Goal: Task Accomplishment & Management: Complete application form

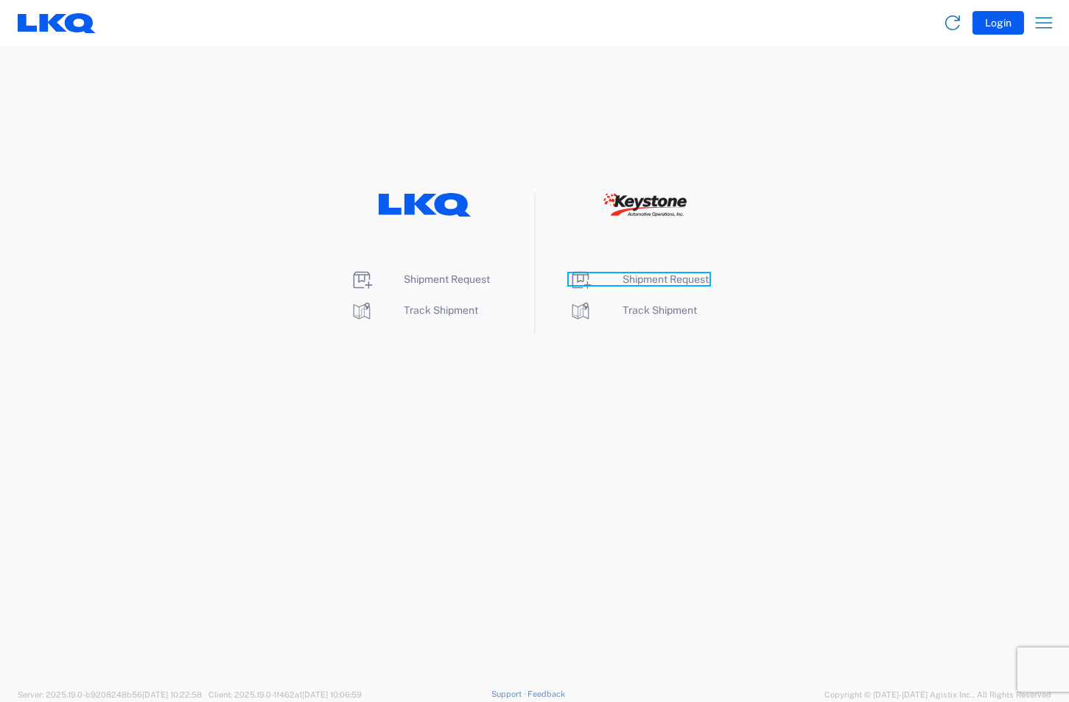
click at [684, 275] on span "Shipment Request" at bounding box center [666, 279] width 86 height 12
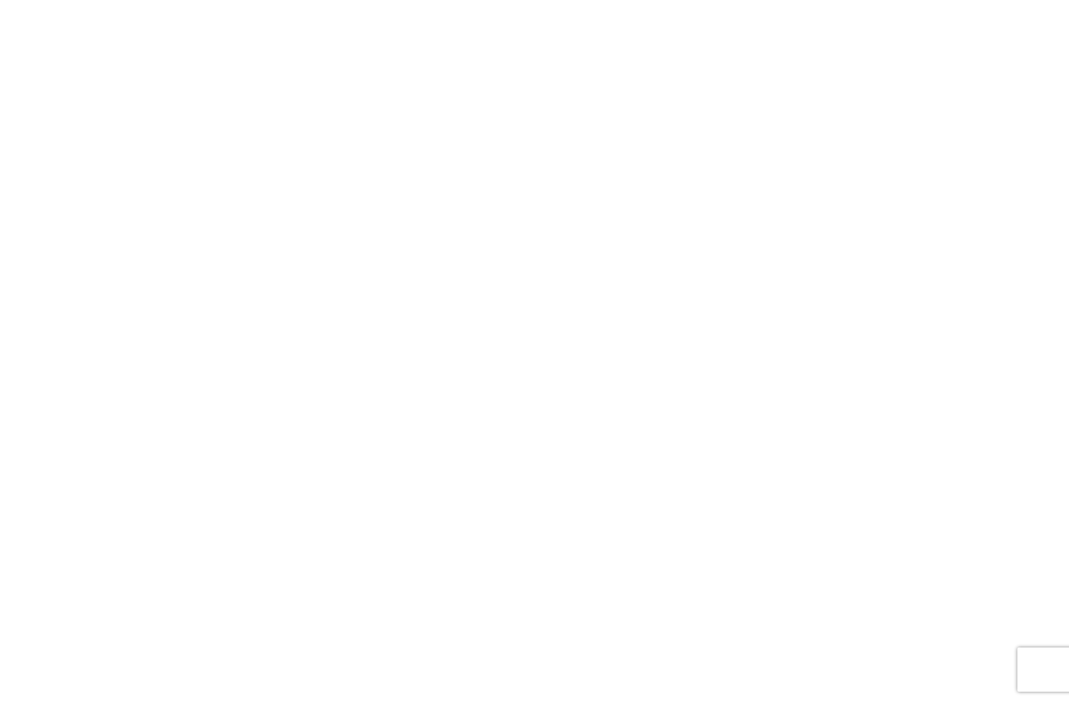
select select "FULL"
select select "LBS"
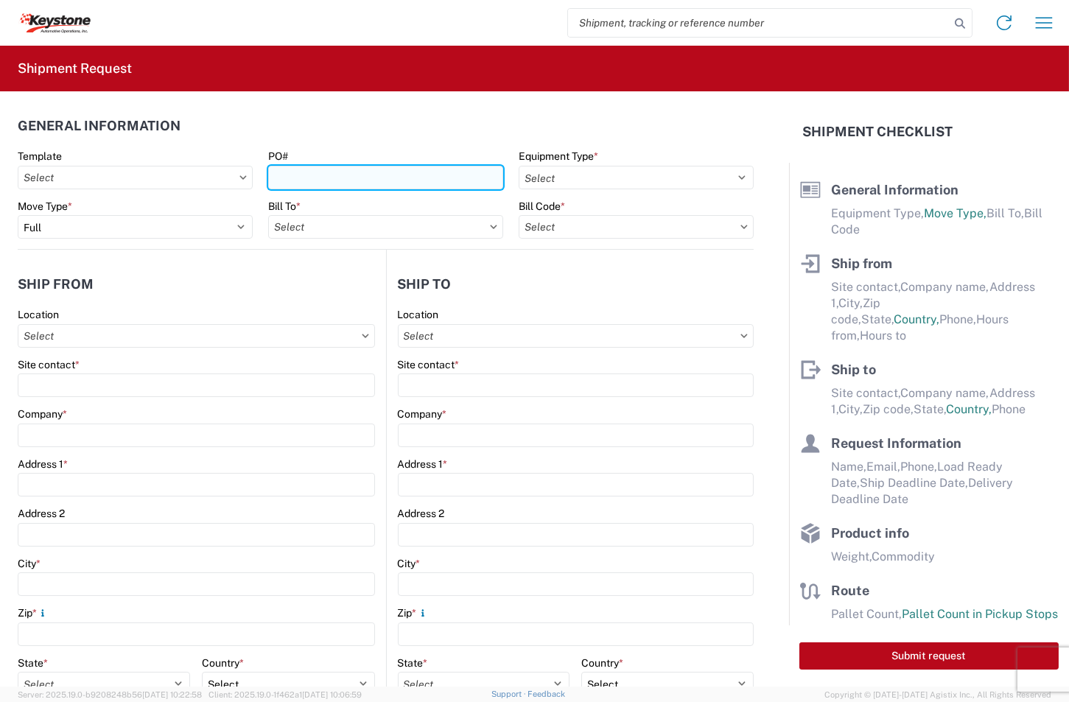
click at [357, 179] on input "PO#" at bounding box center [385, 178] width 235 height 24
paste input "2213809 - A"
type input "2213809 - A"
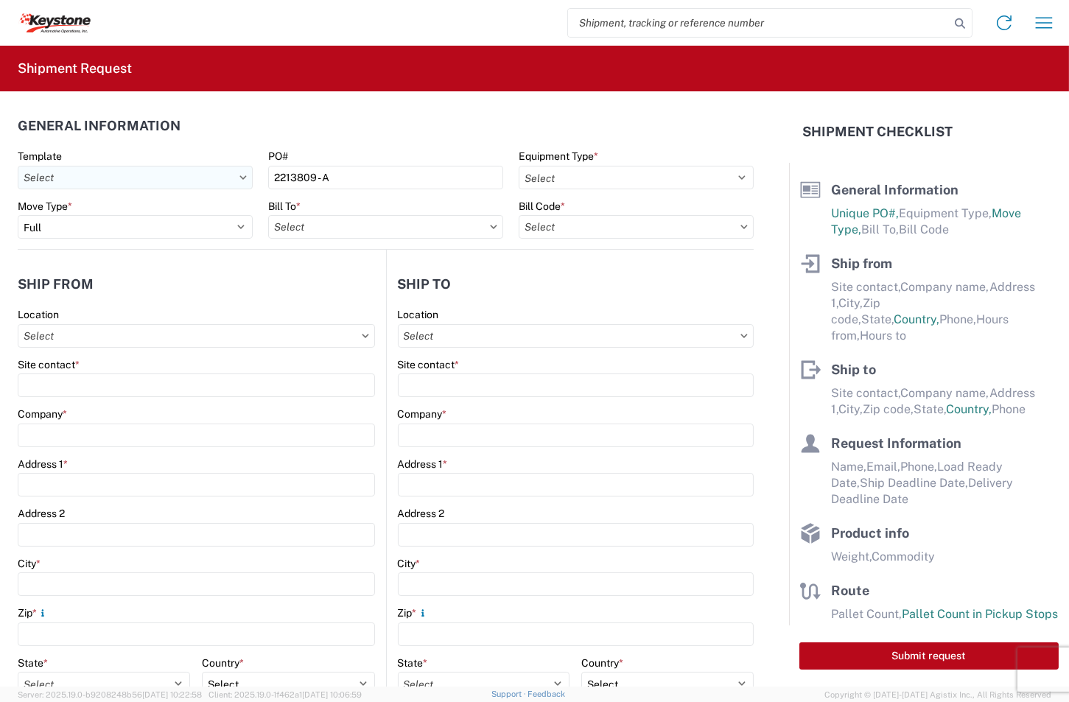
click at [214, 166] on input "text" at bounding box center [135, 178] width 235 height 24
click at [258, 131] on header "General Information" at bounding box center [386, 125] width 736 height 33
click at [207, 225] on select "Select Full Partial TL" at bounding box center [135, 227] width 235 height 24
select select "PARTIAL_TL"
click at [18, 215] on select "Select Full Partial TL" at bounding box center [135, 227] width 235 height 24
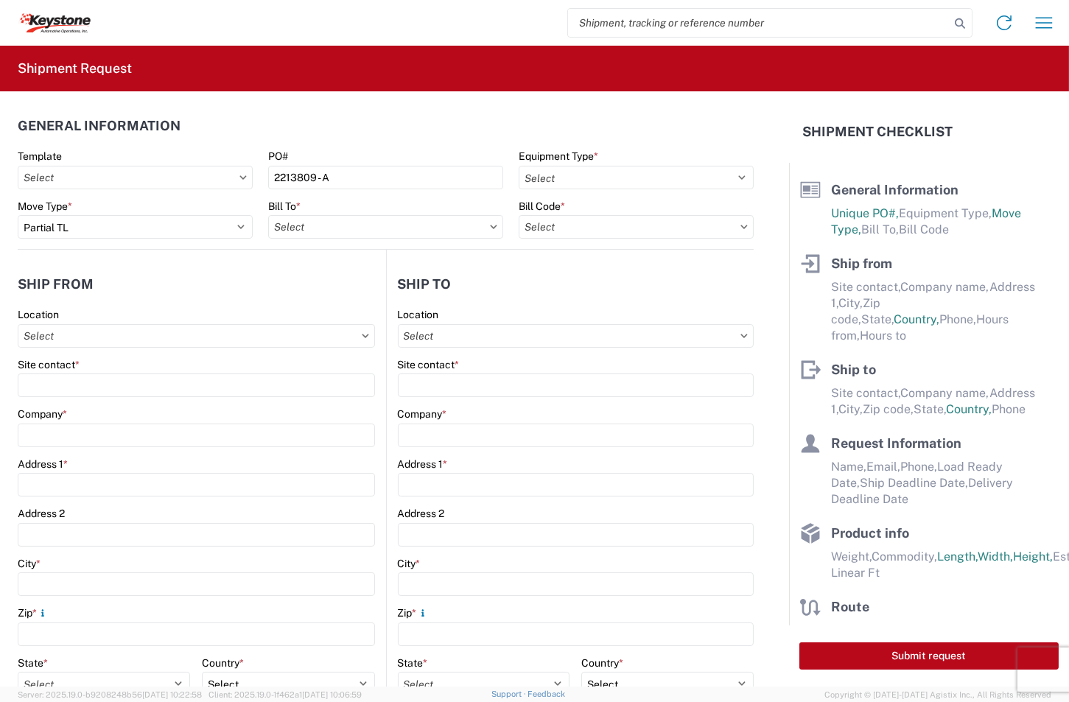
click at [329, 271] on header "Ship from" at bounding box center [202, 284] width 368 height 33
click at [356, 231] on input "text" at bounding box center [385, 227] width 235 height 24
type input "[PERSON_NAME]"
click at [323, 297] on div "8404 - [PERSON_NAME] Warehouse" at bounding box center [397, 293] width 258 height 24
type input "8404 - [PERSON_NAME] Warehouse"
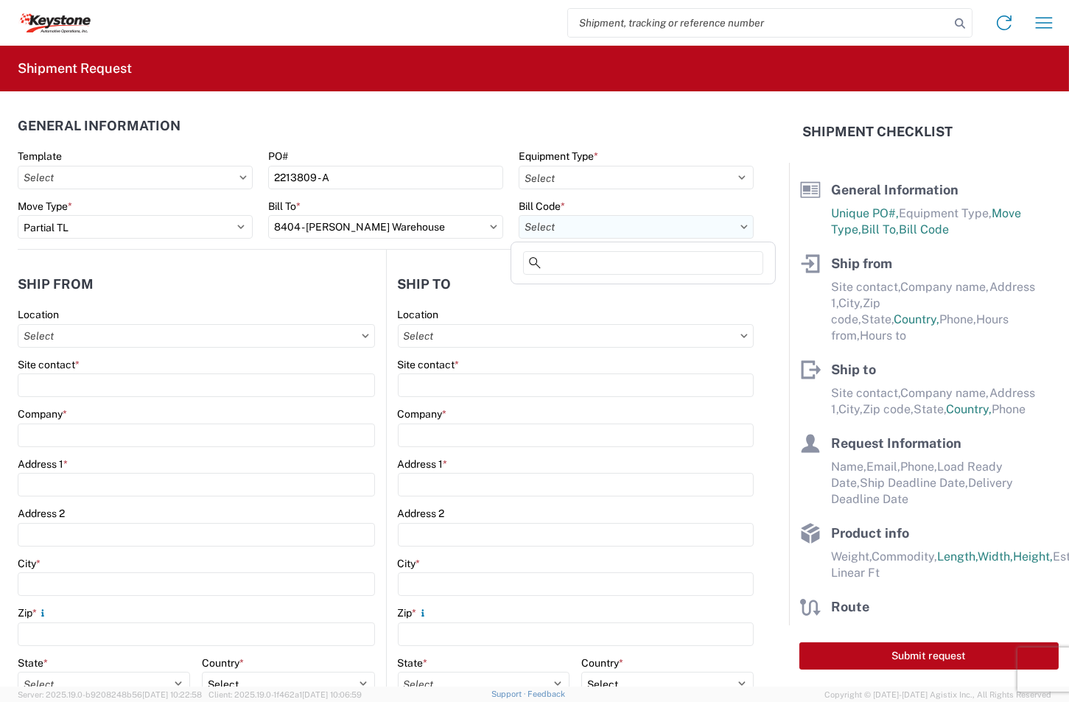
click at [549, 229] on input "text" at bounding box center [636, 227] width 235 height 24
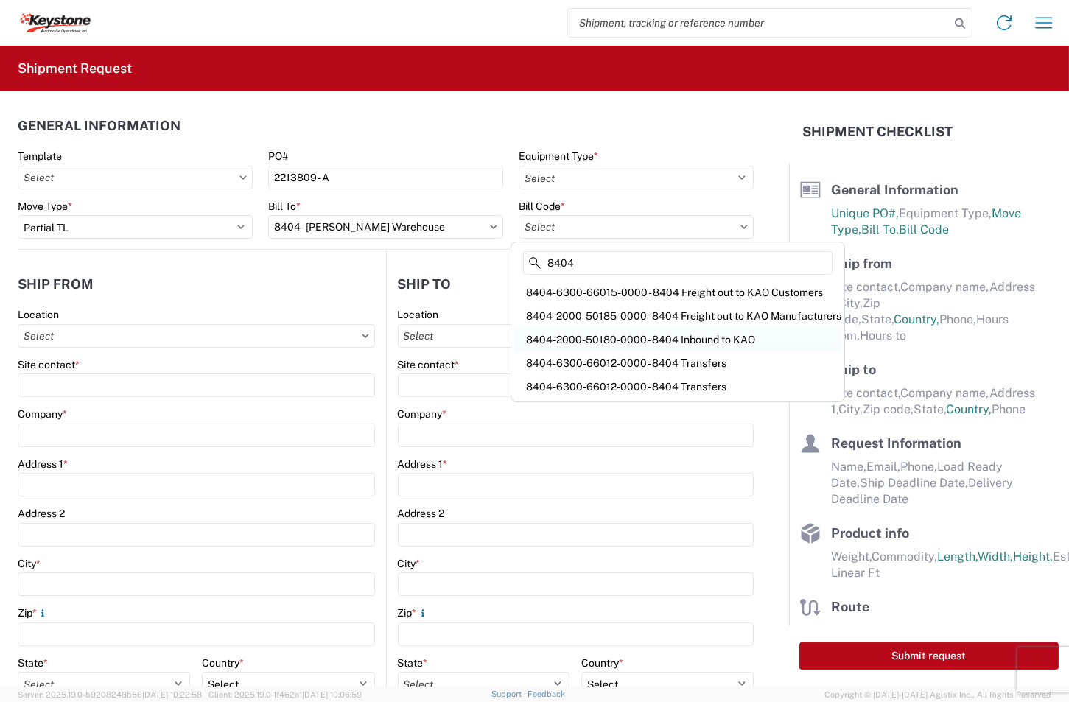
type input "8404"
click at [583, 341] on div "8404-2000-50180-0000 - 8404 Inbound to KAO" at bounding box center [677, 340] width 327 height 24
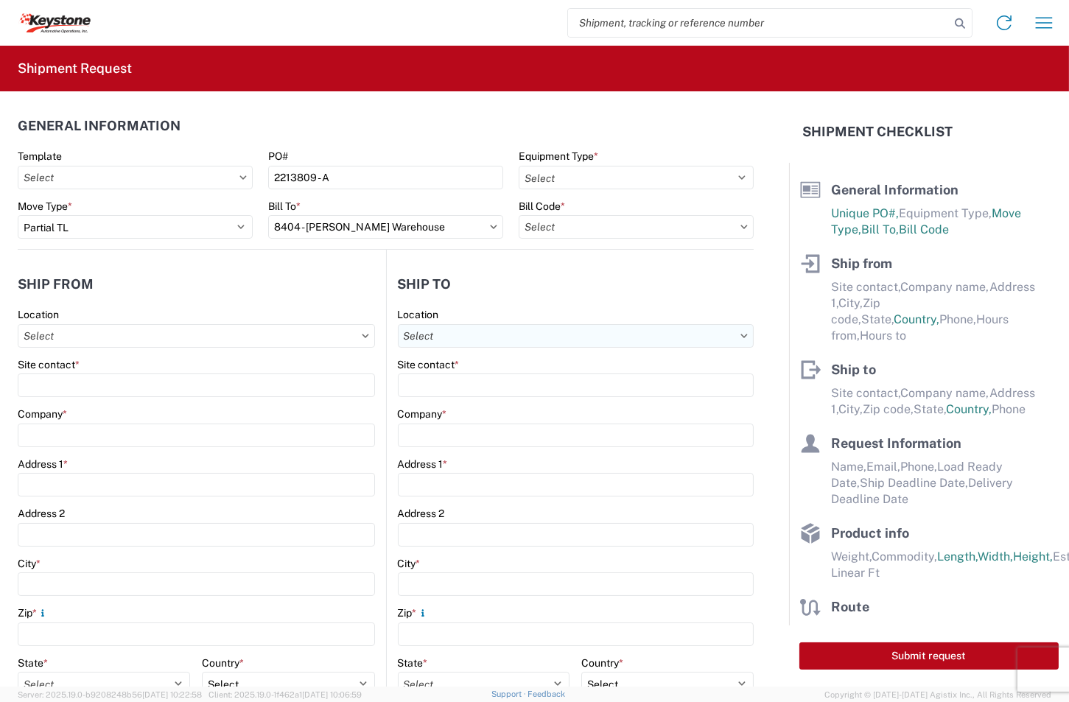
type input "8404-2000-50180-0000 - 8404 Inbound to KAO"
click at [458, 335] on input "text" at bounding box center [576, 336] width 357 height 24
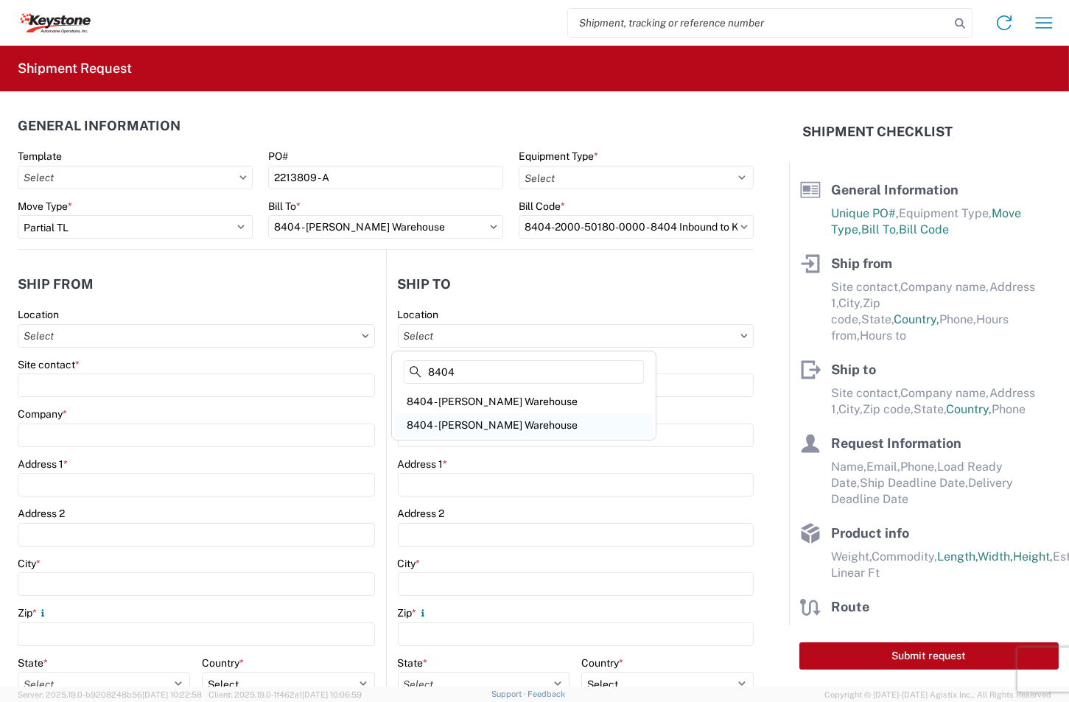
type input "8404"
click at [451, 426] on div "8404 - [PERSON_NAME] Warehouse" at bounding box center [524, 425] width 258 height 24
type input "8404 - [PERSON_NAME] Warehouse"
type input "KAO"
type input "[STREET_ADDRESS]"
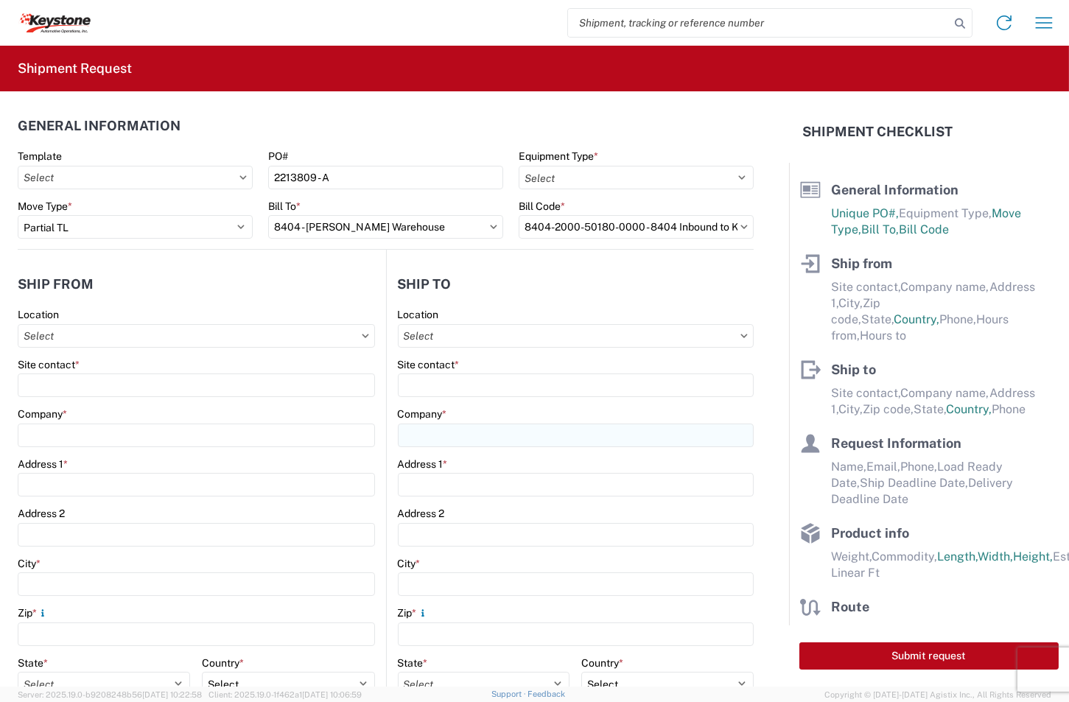
type input "Suite 100"
type input "[PERSON_NAME]"
type input "75038"
select select "US"
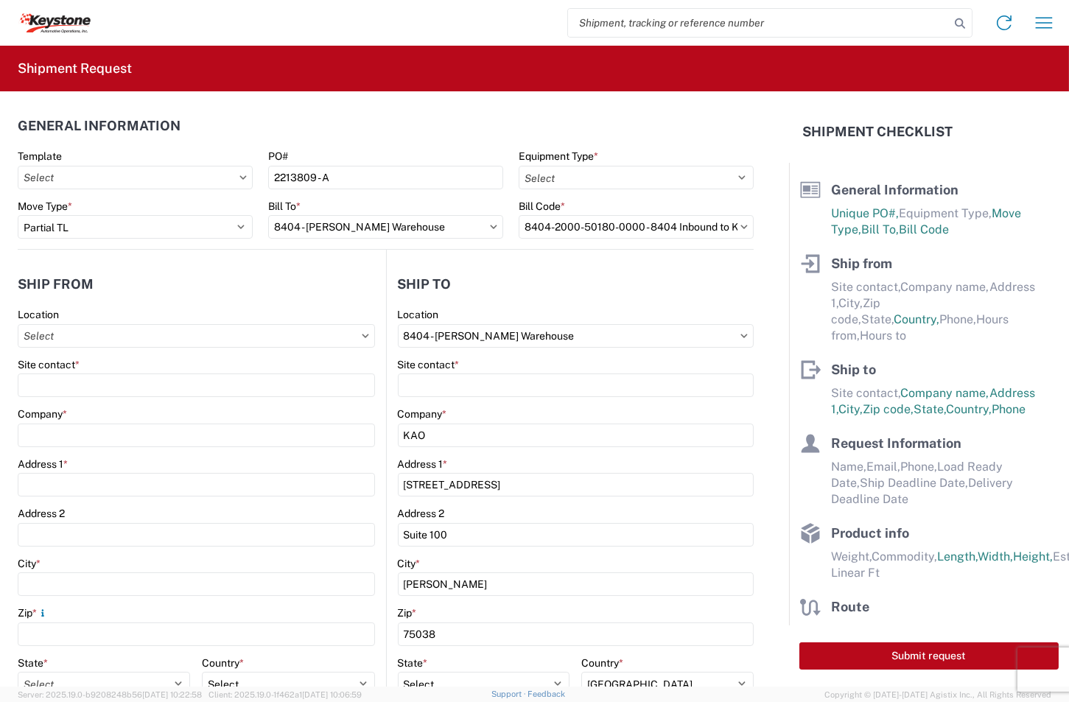
click at [345, 276] on header "Ship from" at bounding box center [202, 284] width 368 height 33
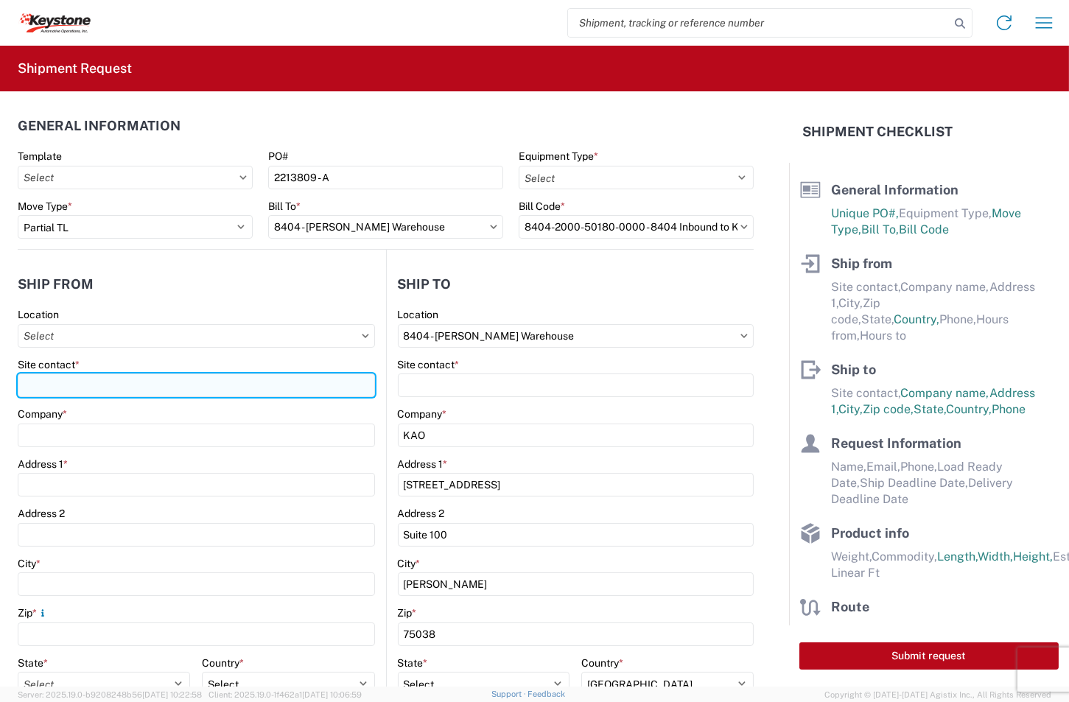
click at [215, 388] on input "Site contact *" at bounding box center [196, 386] width 357 height 24
type input "DECKED"
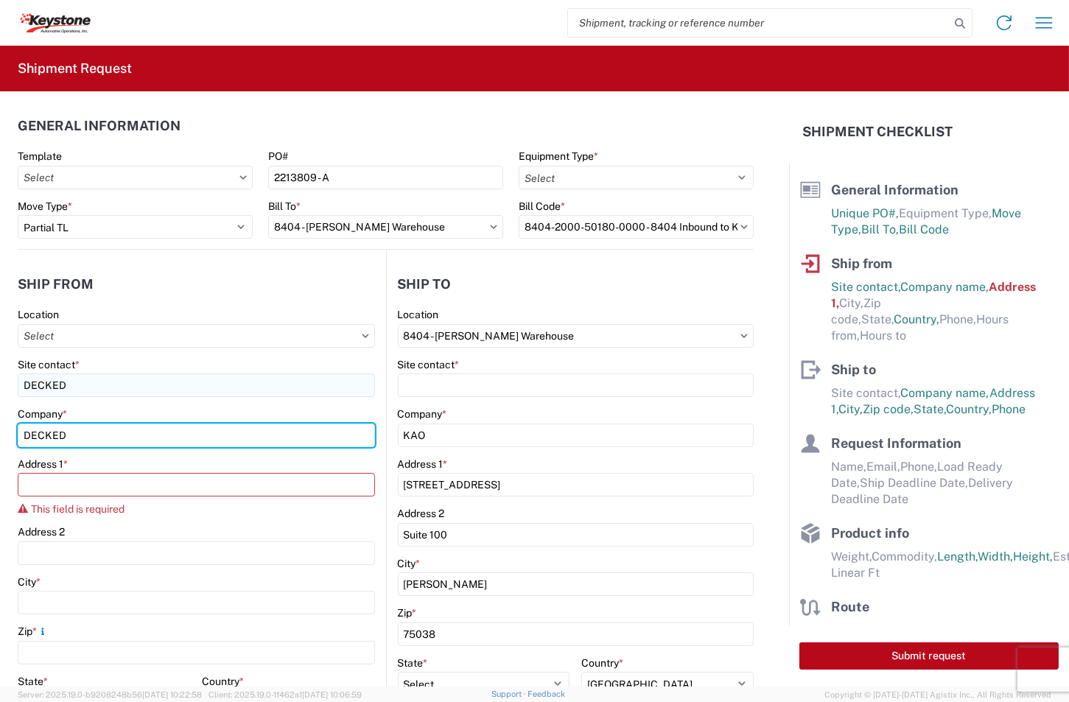
type input "DECKED"
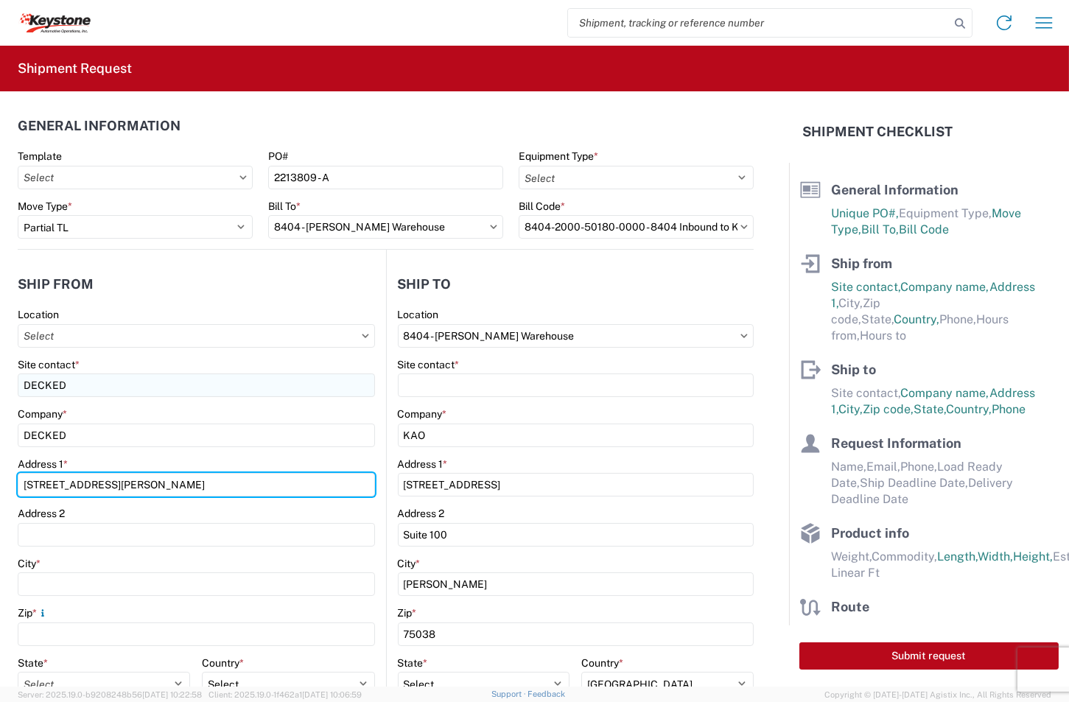
type input "[STREET_ADDRESS][PERSON_NAME]"
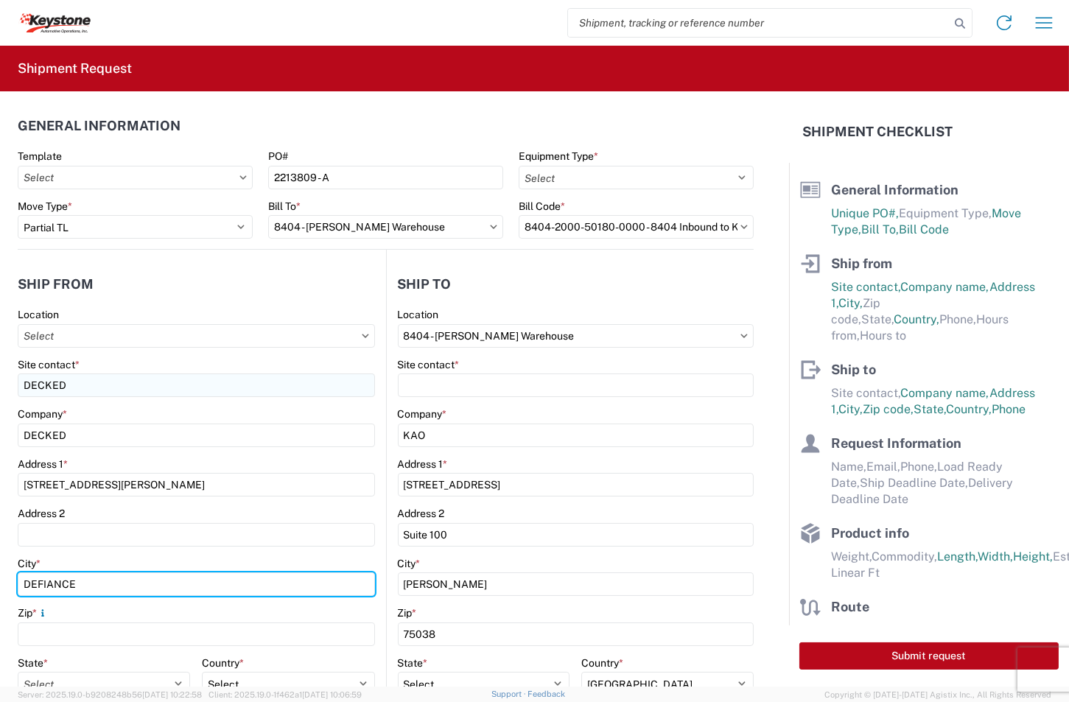
type input "DEFIANCE"
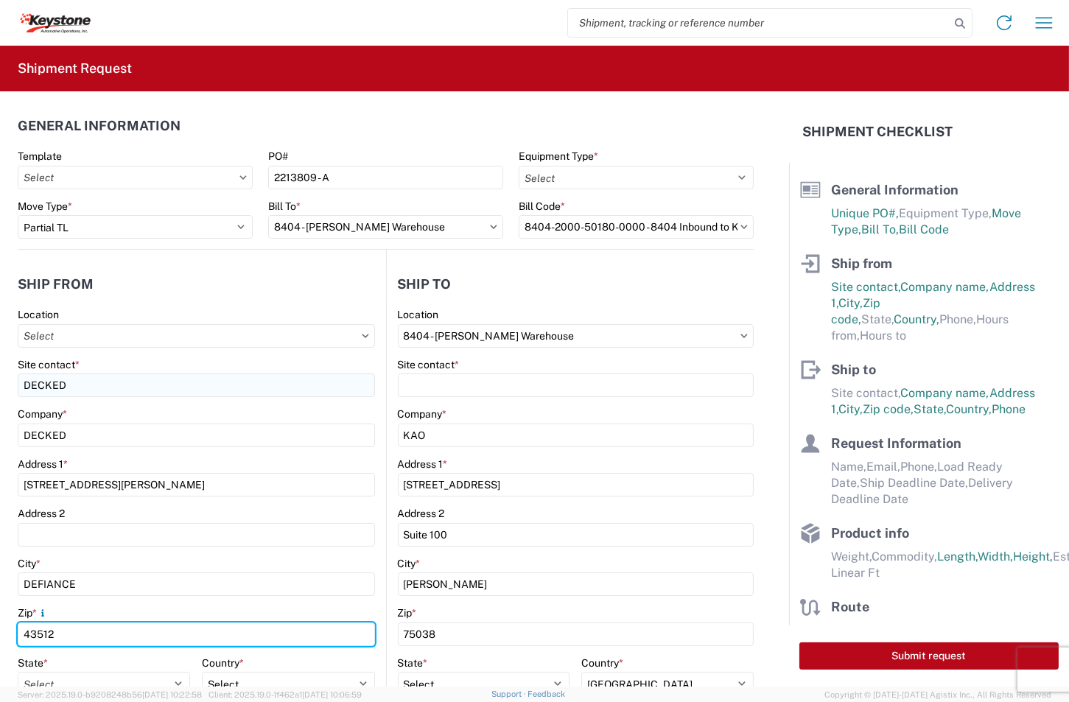
type input "43512"
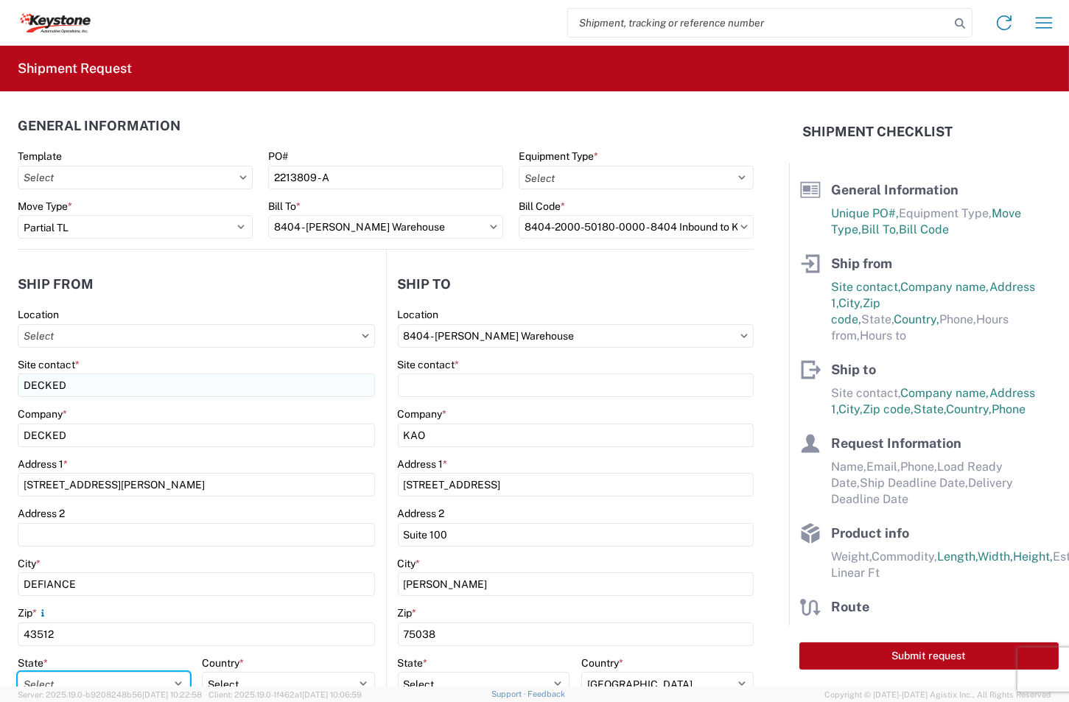
scroll to position [8, 0]
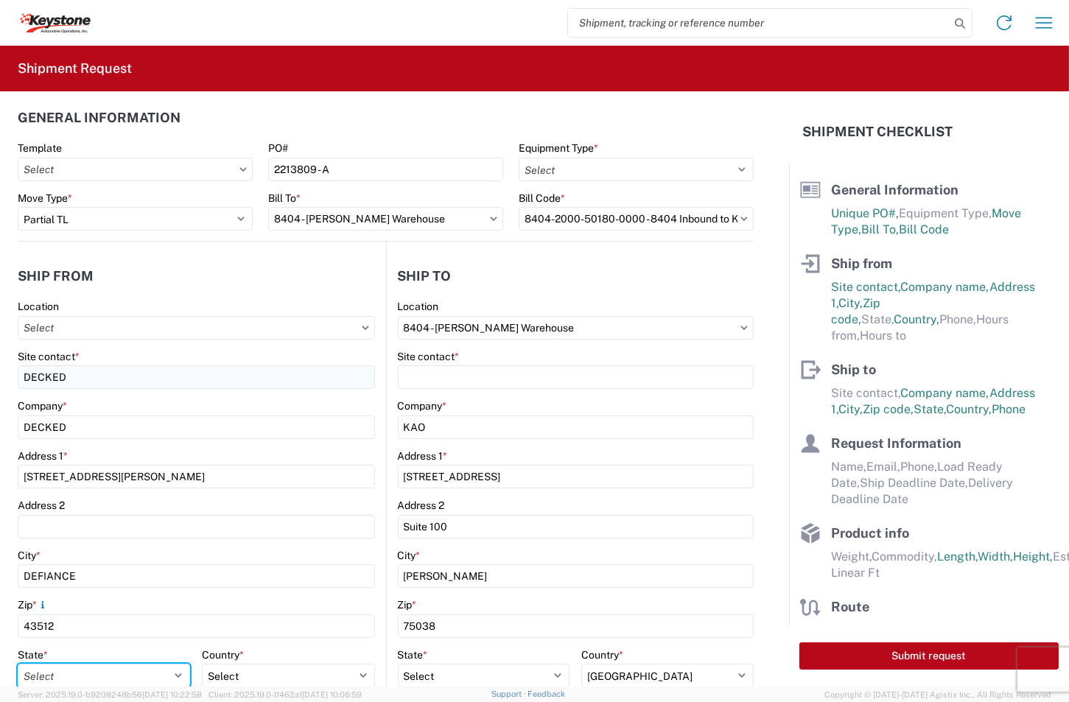
select select "OH"
select select "US"
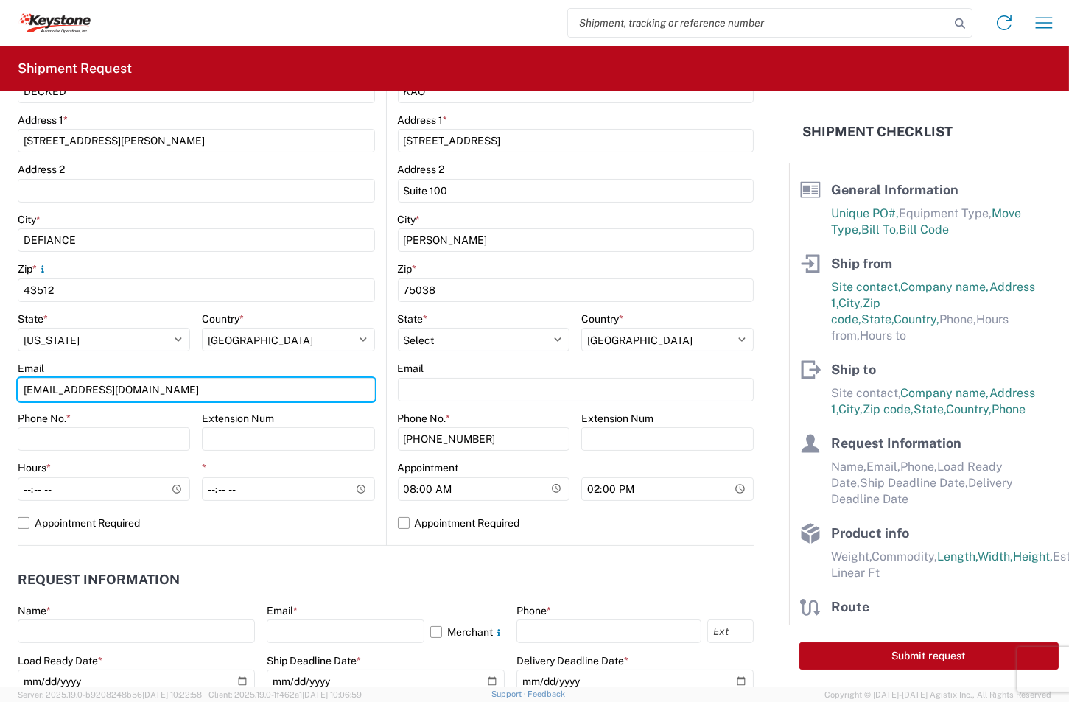
type input "[EMAIL_ADDRESS][DOMAIN_NAME]"
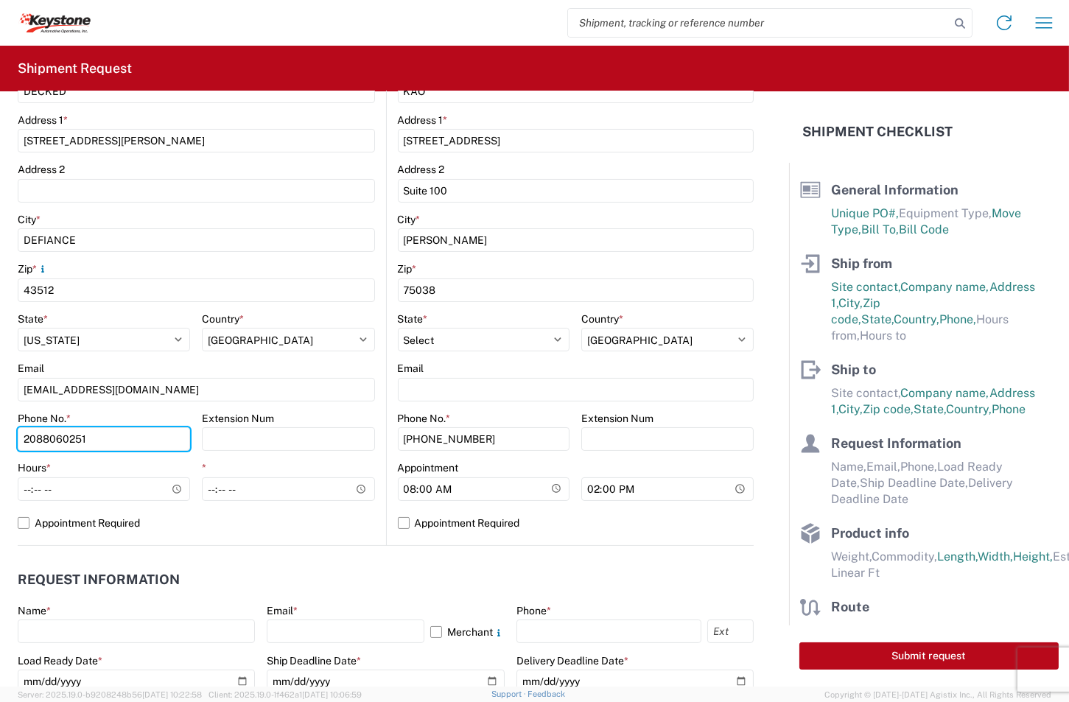
type input "2088060251"
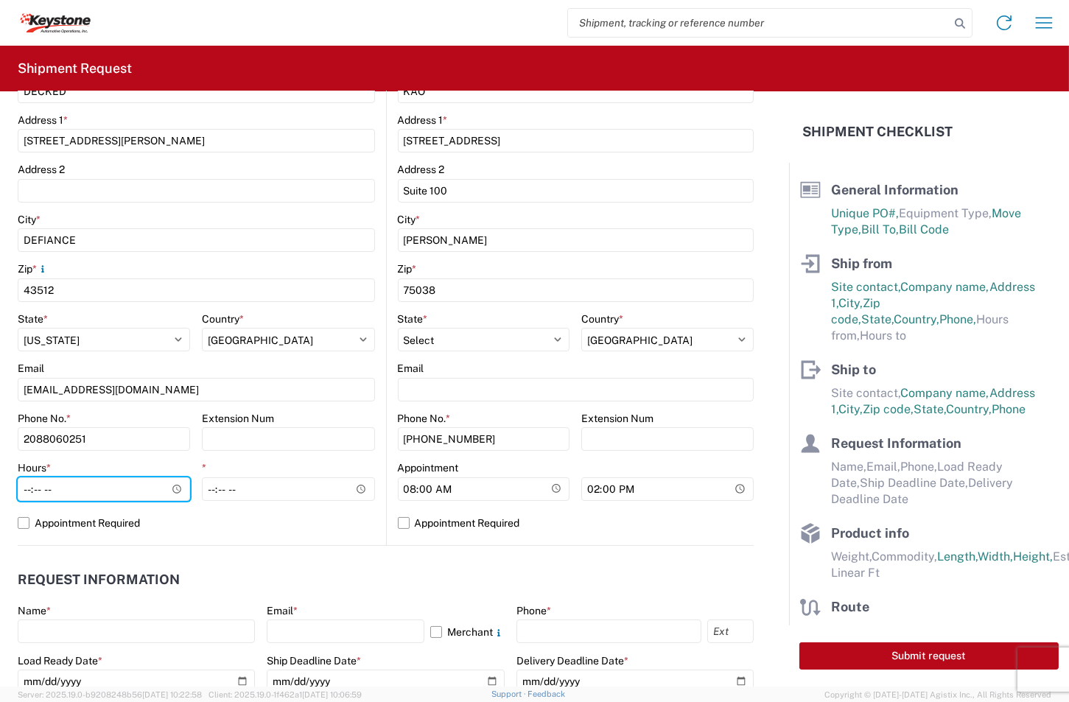
type input "08:00"
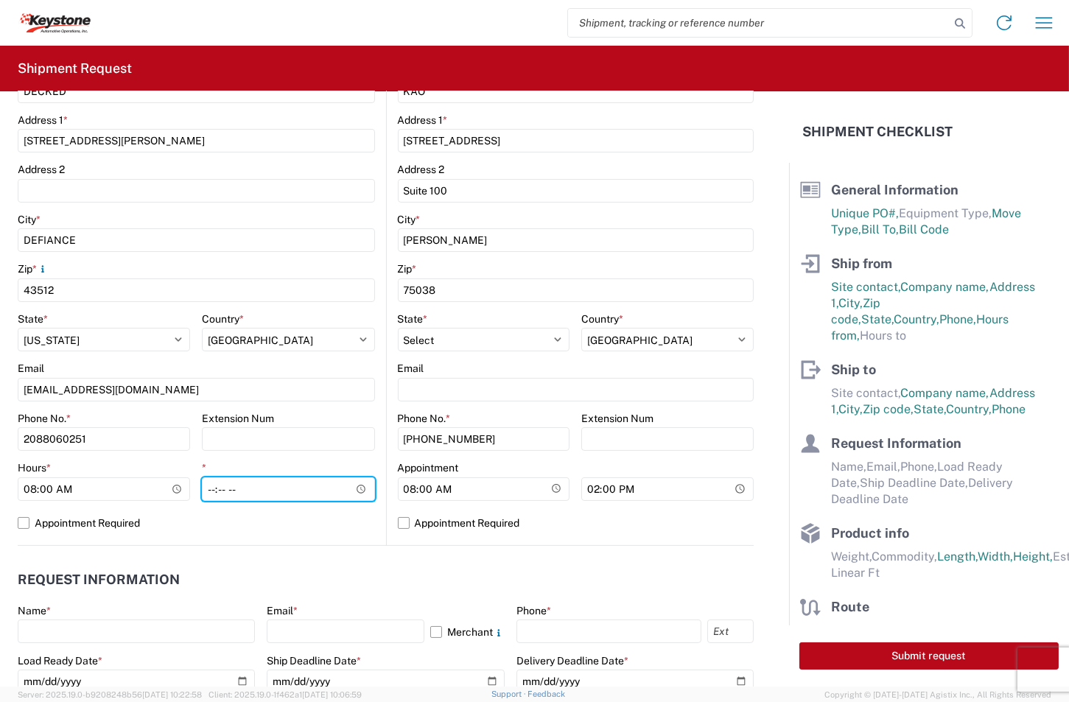
type input "15:30"
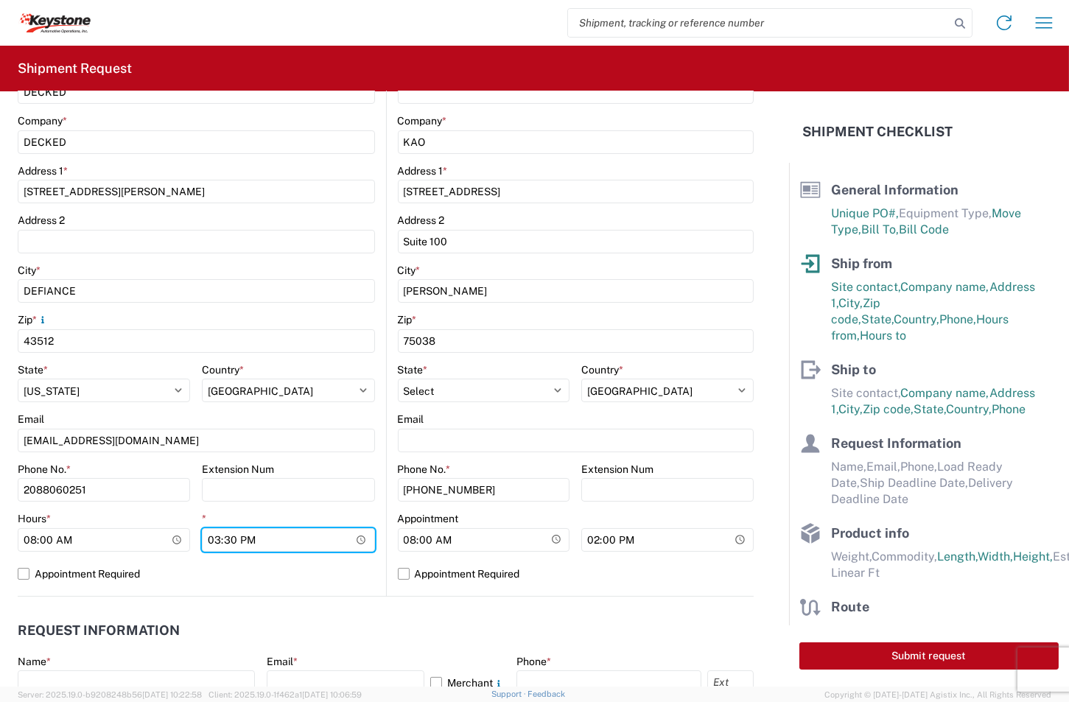
scroll to position [177, 0]
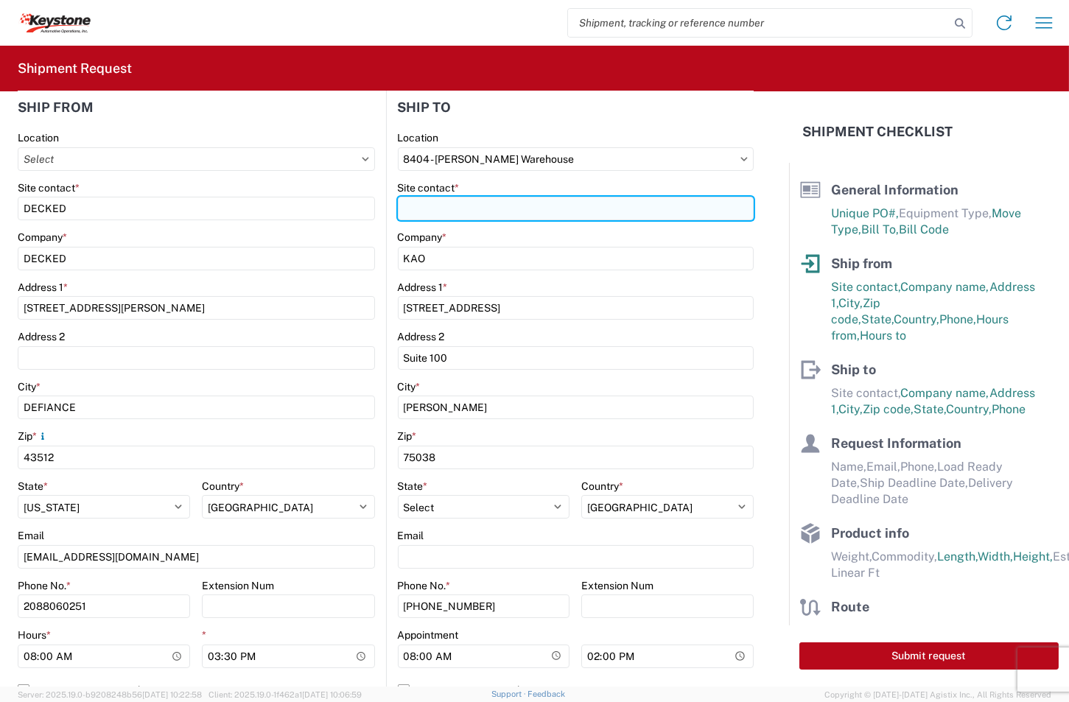
click at [487, 216] on input "Site contact *" at bounding box center [576, 209] width 357 height 24
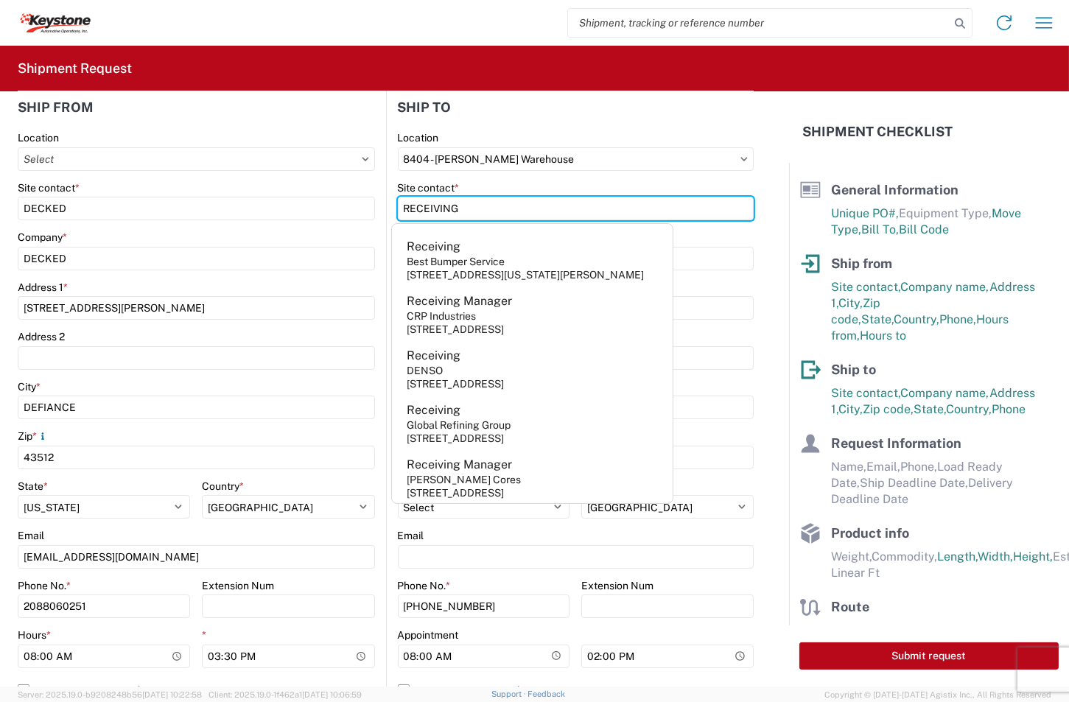
type input "RECEIVING"
click at [556, 115] on header "Ship to" at bounding box center [571, 107] width 368 height 33
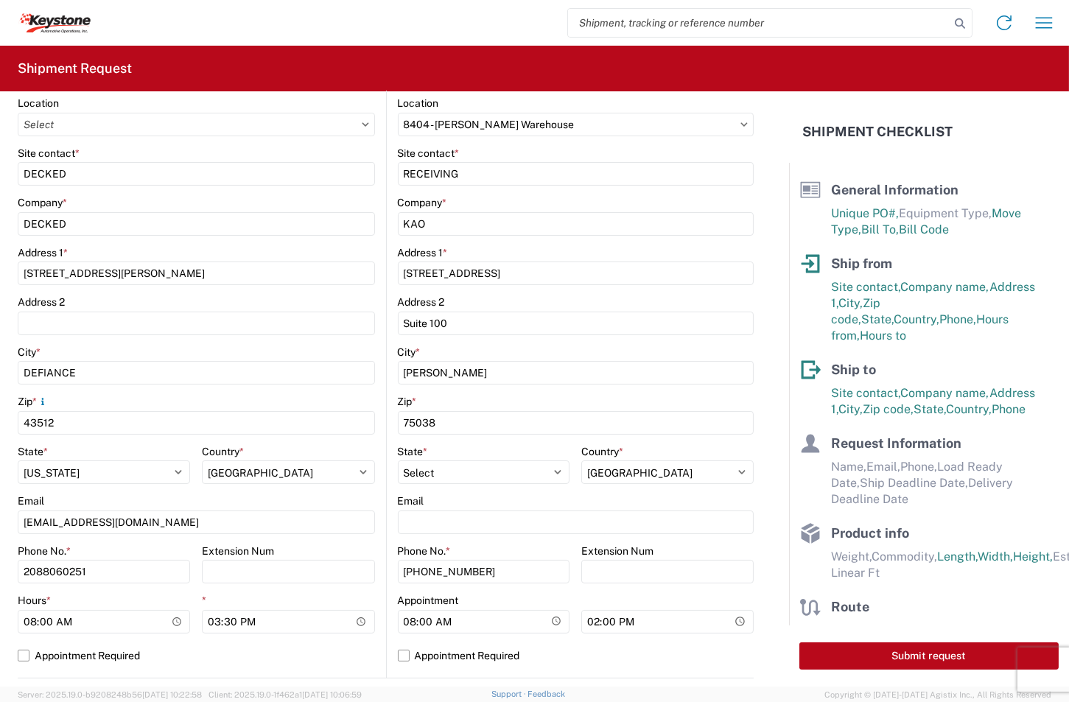
scroll to position [208, 0]
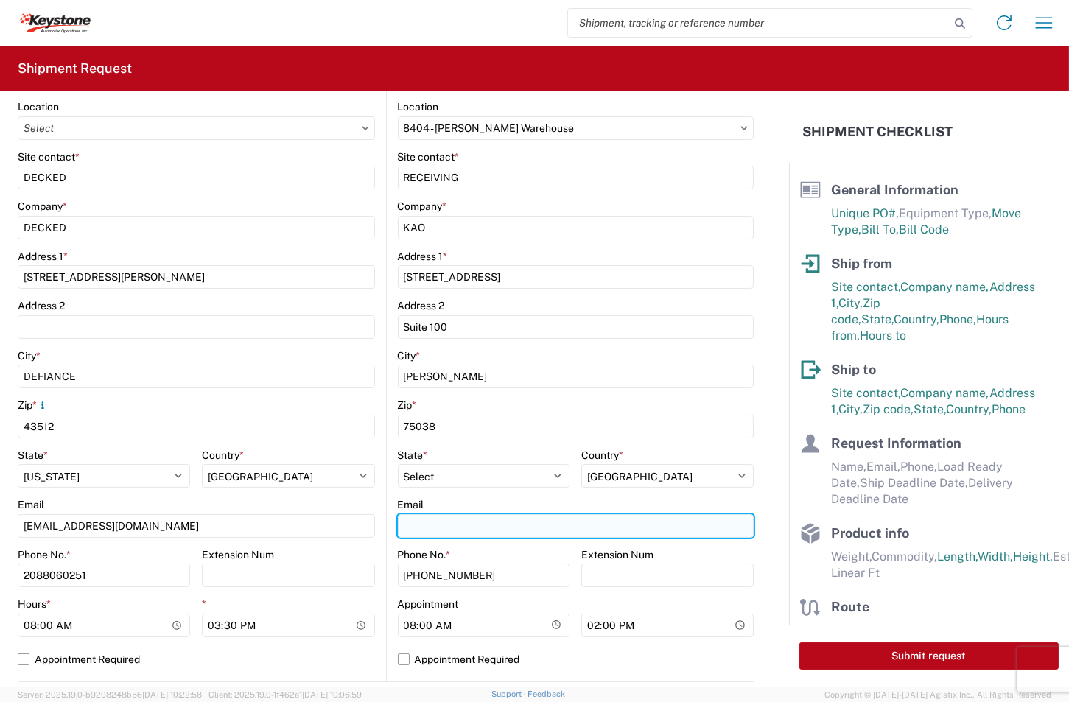
click at [449, 526] on input "Email" at bounding box center [576, 526] width 357 height 24
type input "[EMAIL_ADDRESS][DOMAIN_NAME]"
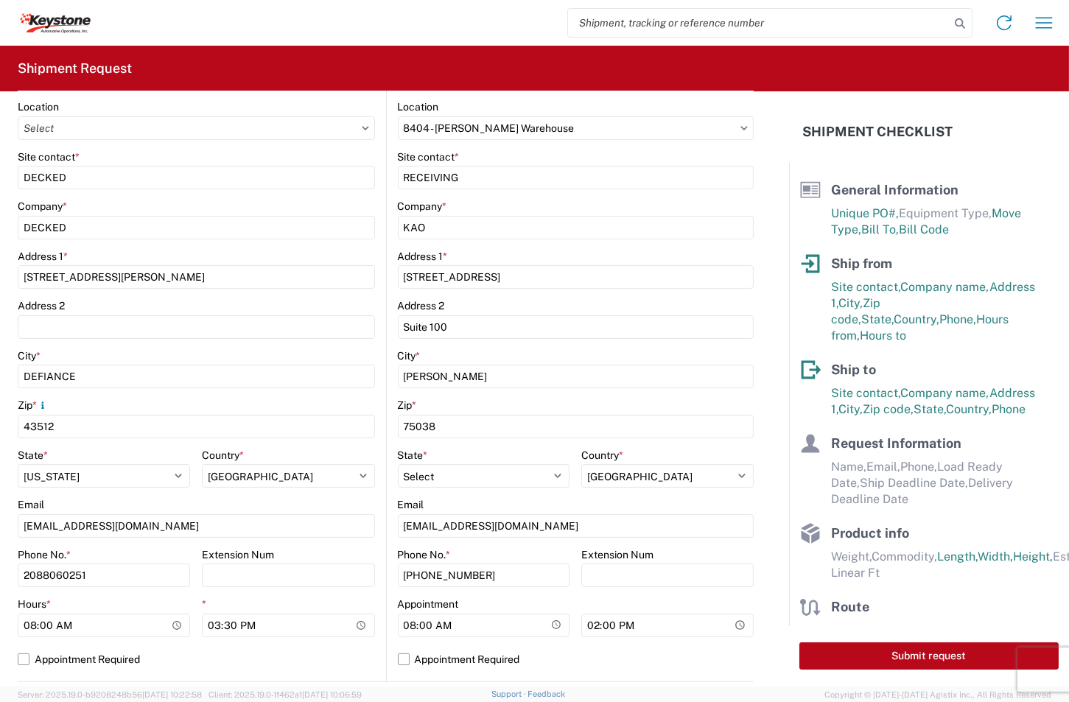
click at [374, 461] on main "Location Site contact * DECKED Company * DECKED Address [STREET_ADDRESS][PERSON…" at bounding box center [202, 390] width 368 height 581
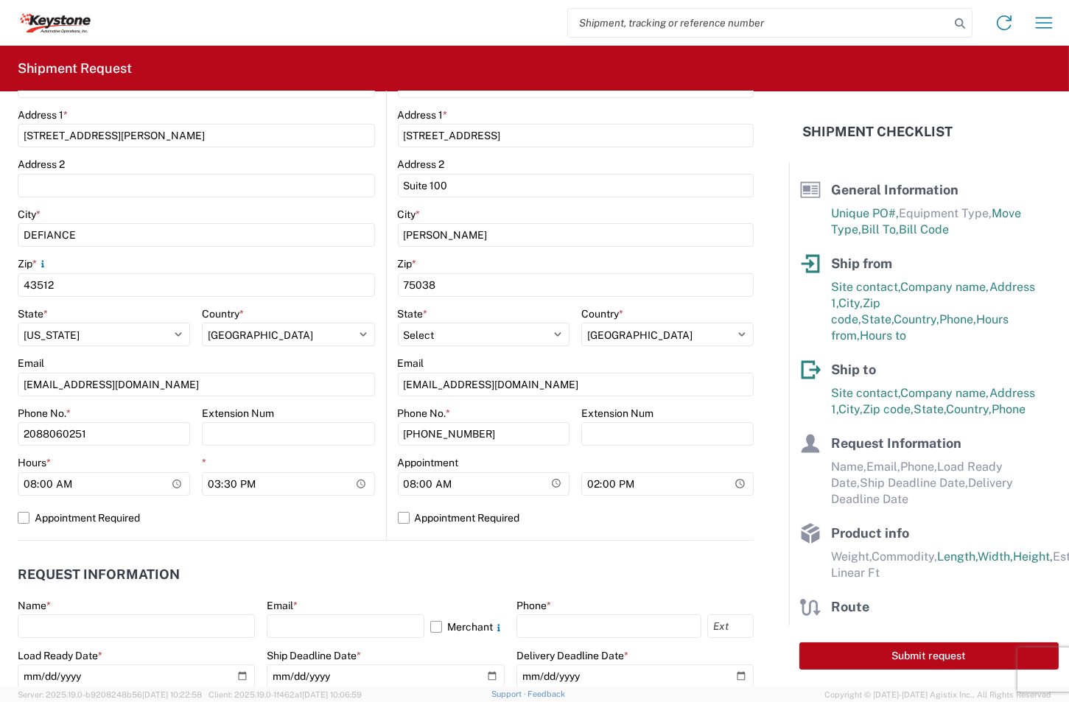
scroll to position [401, 0]
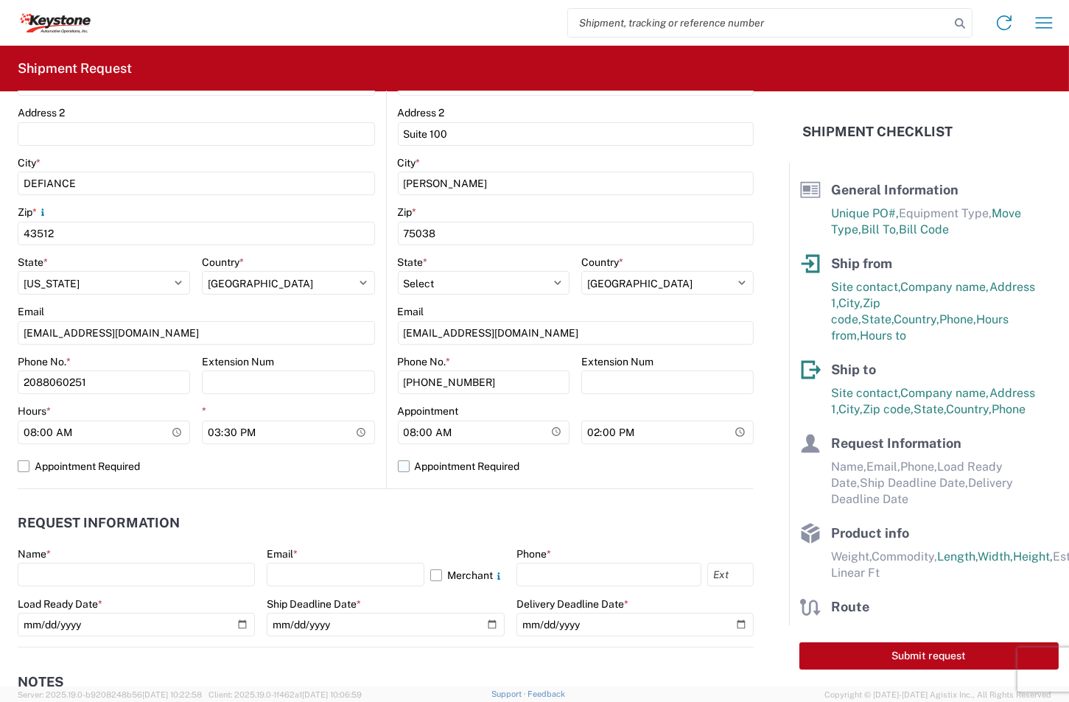
click at [398, 469] on label "Appointment Required" at bounding box center [576, 467] width 357 height 24
click at [0, 0] on input "Appointment Required" at bounding box center [0, 0] width 0 height 0
select select "US"
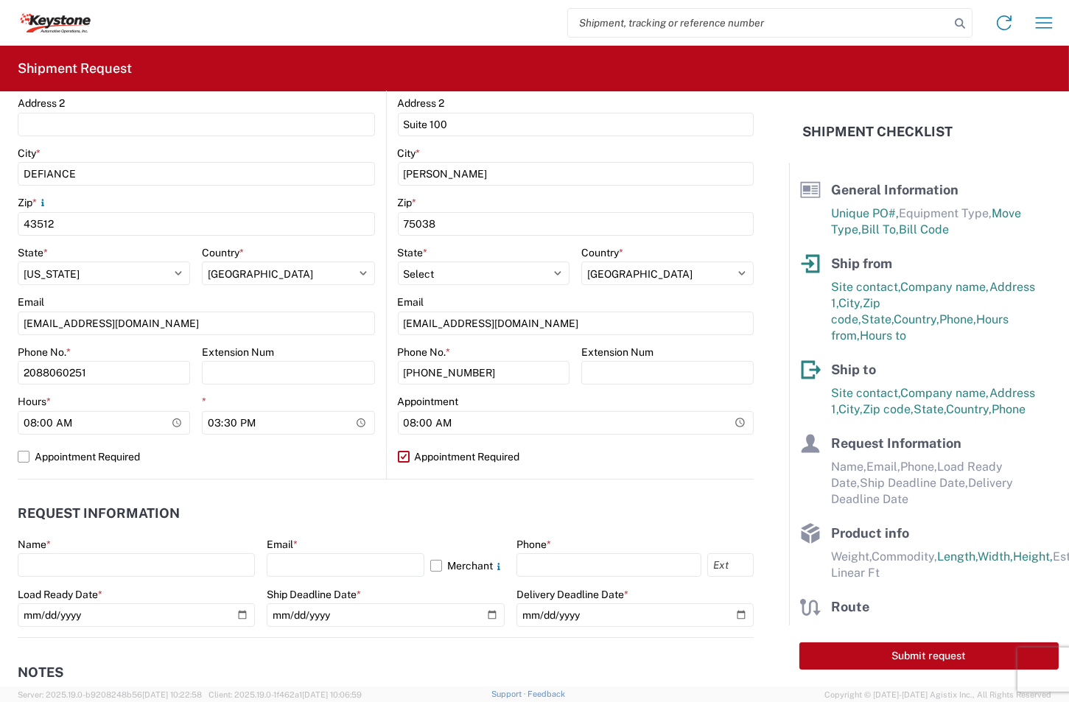
scroll to position [423, 0]
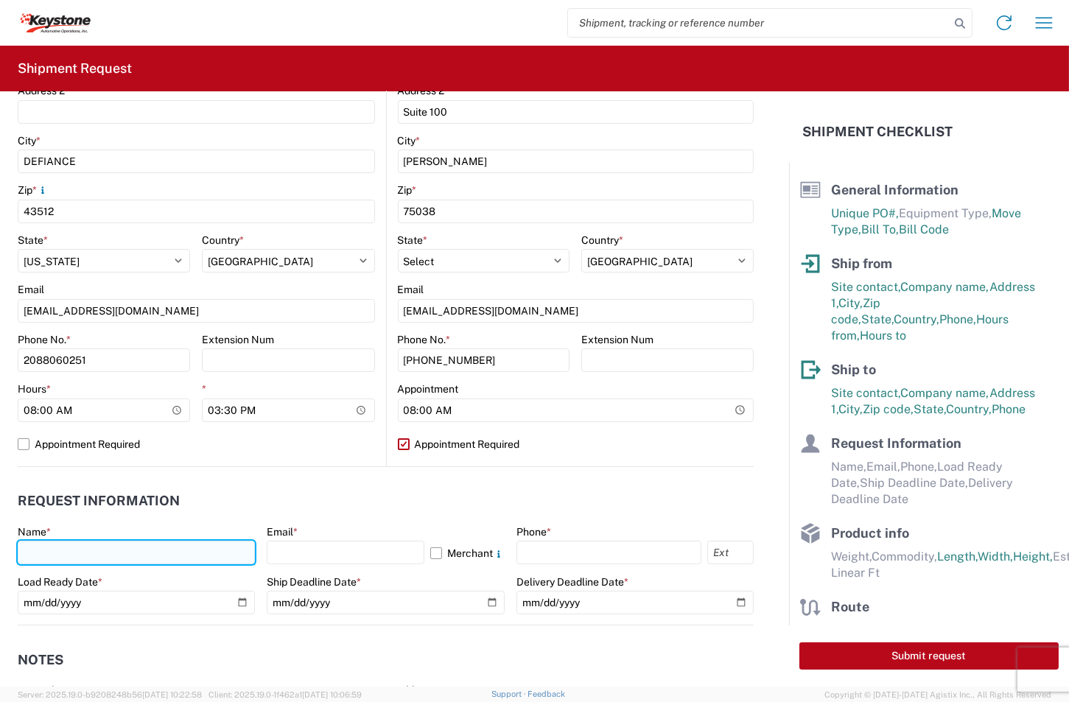
click at [175, 563] on input "text" at bounding box center [136, 553] width 237 height 24
type input "d"
type input "[PERSON_NAME]"
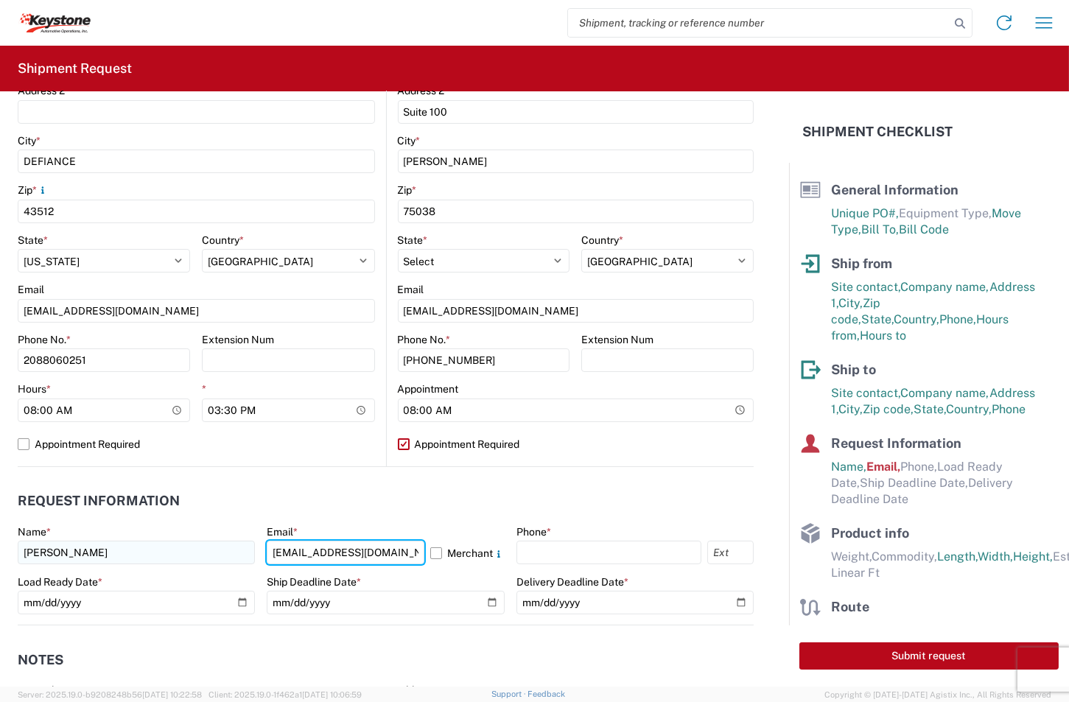
type input "[EMAIL_ADDRESS][DOMAIN_NAME]"
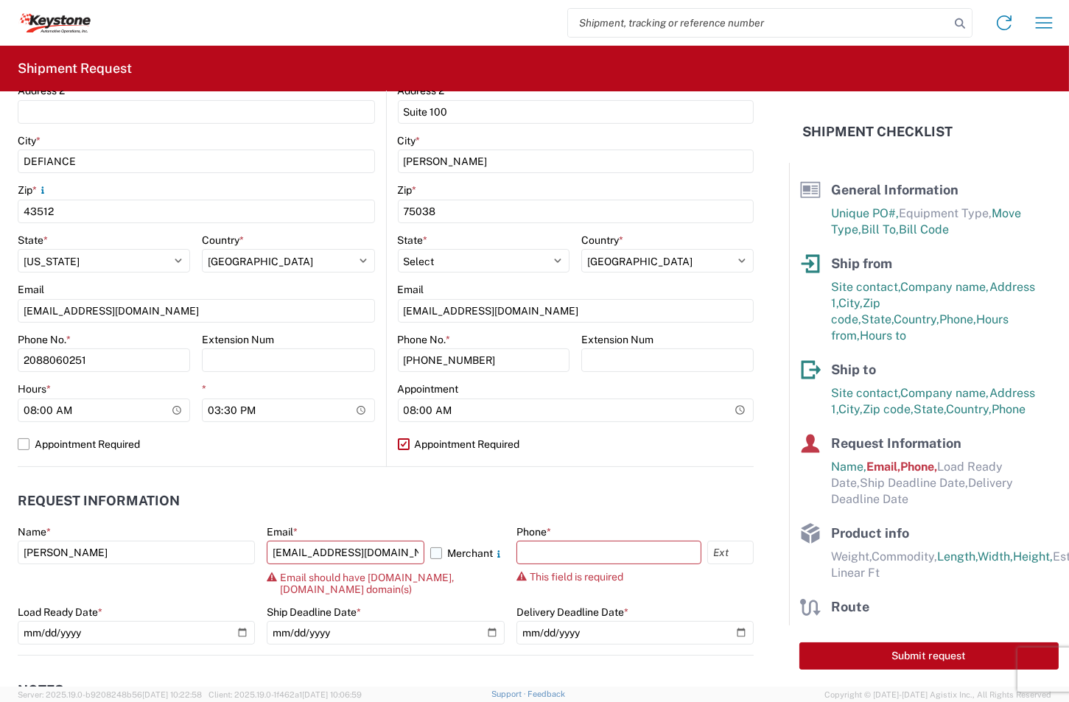
click at [433, 554] on label "Merchant" at bounding box center [467, 553] width 74 height 24
click at [0, 0] on input "Merchant" at bounding box center [0, 0] width 0 height 0
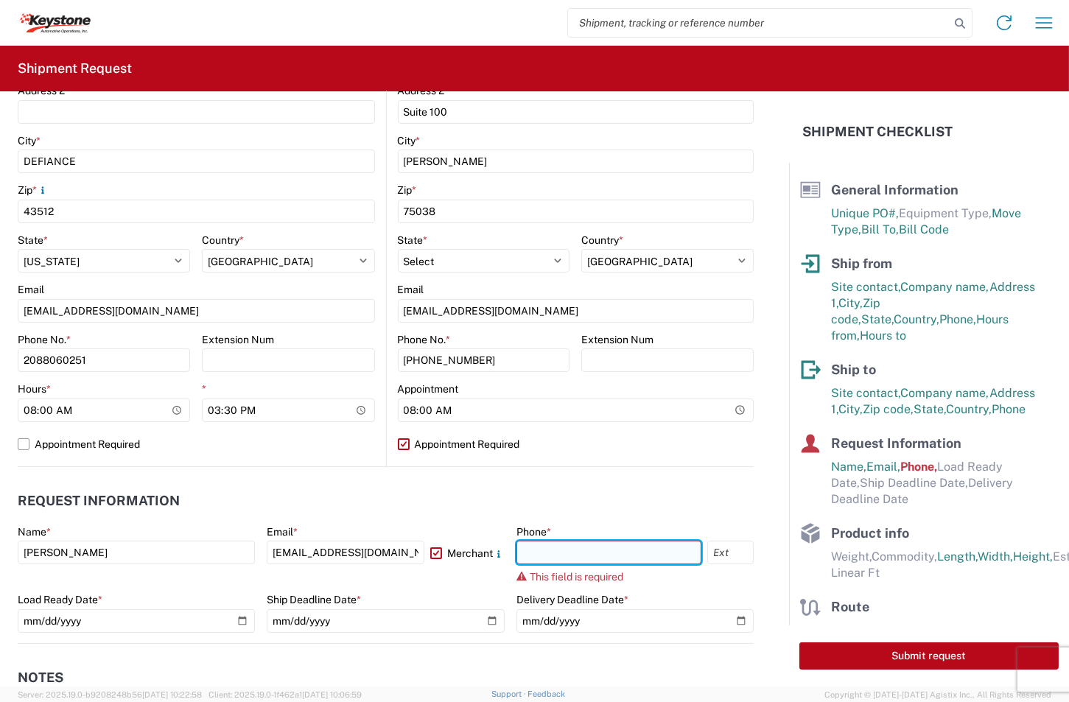
click at [595, 549] on input "text" at bounding box center [609, 553] width 185 height 24
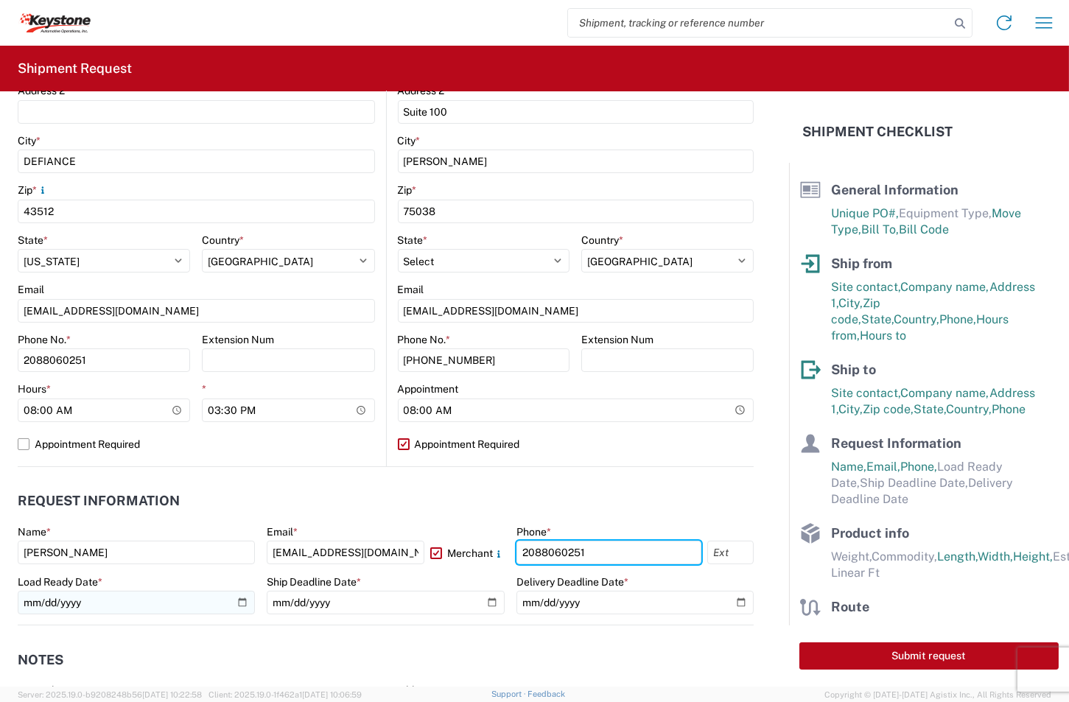
type input "2088060251"
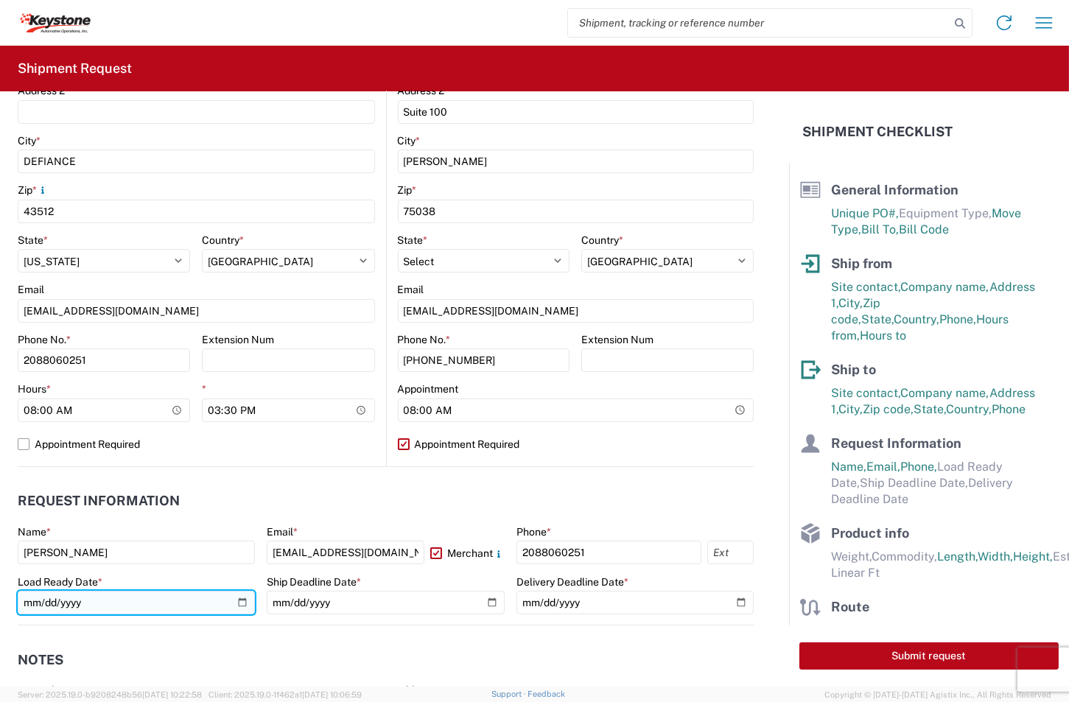
click at [238, 605] on input "date" at bounding box center [136, 603] width 237 height 24
type input "[DATE]"
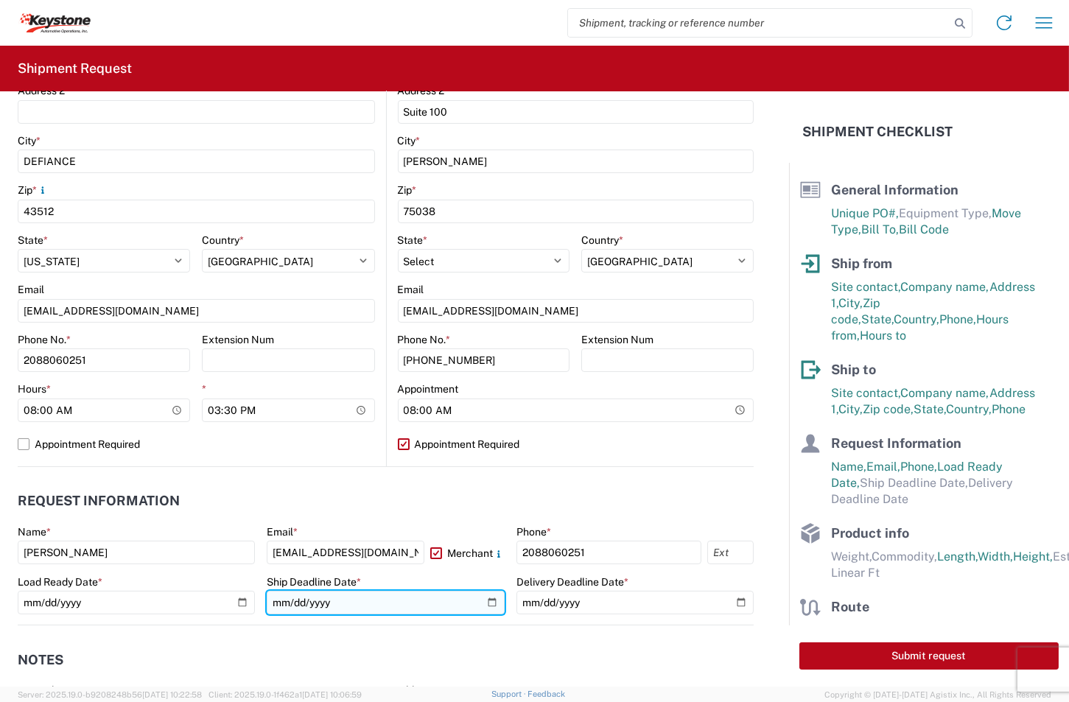
click at [482, 601] on input "date" at bounding box center [385, 603] width 237 height 24
type input "[DATE]"
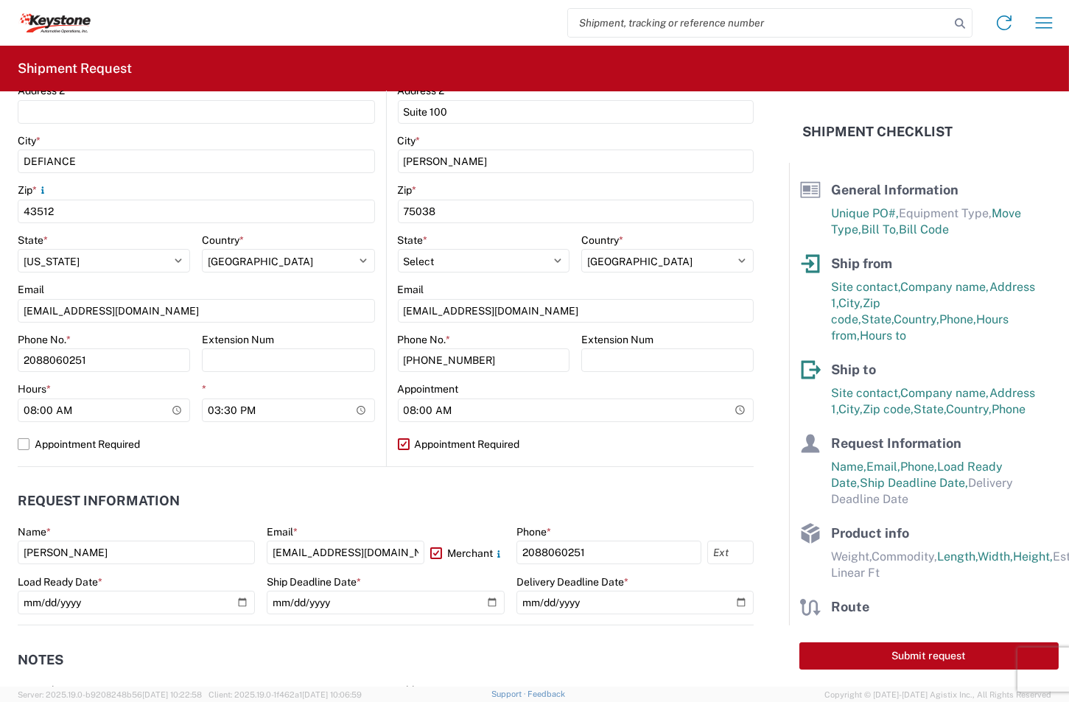
click at [243, 639] on agx-notes "Notes Internal notes Public notes Quote only" at bounding box center [386, 705] width 736 height 158
click at [532, 603] on input "date" at bounding box center [635, 603] width 237 height 24
click at [696, 659] on agx-notes "Notes Internal notes Public notes Quote only" at bounding box center [386, 705] width 736 height 158
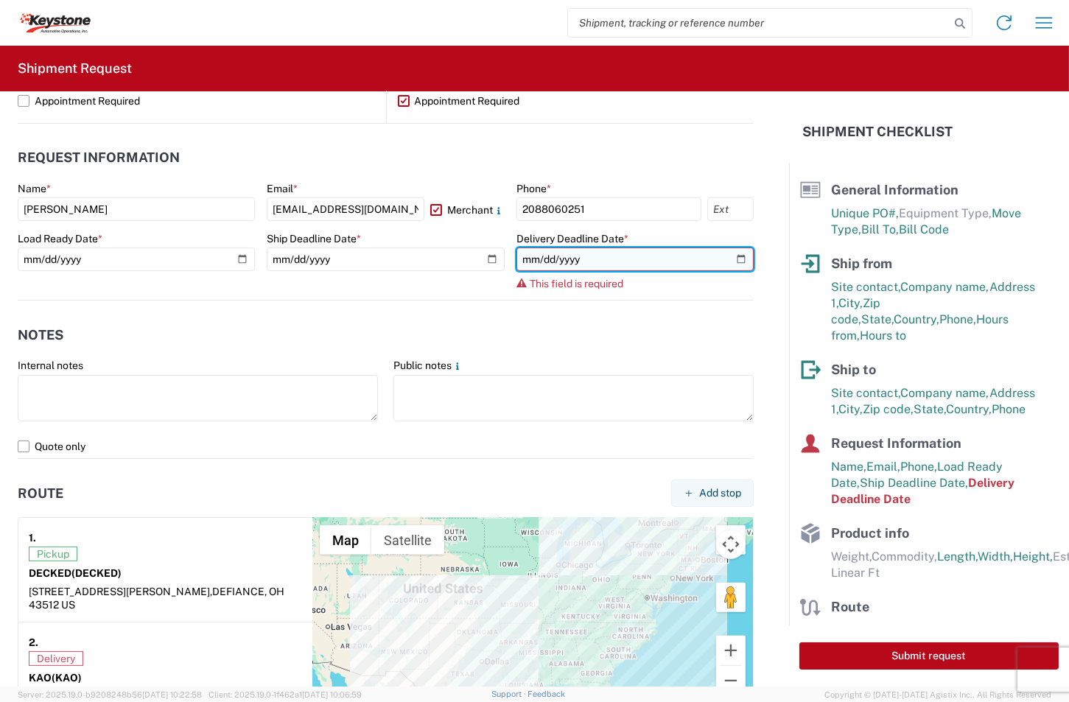
click at [733, 256] on input "date" at bounding box center [635, 260] width 237 height 24
type input "[DATE]"
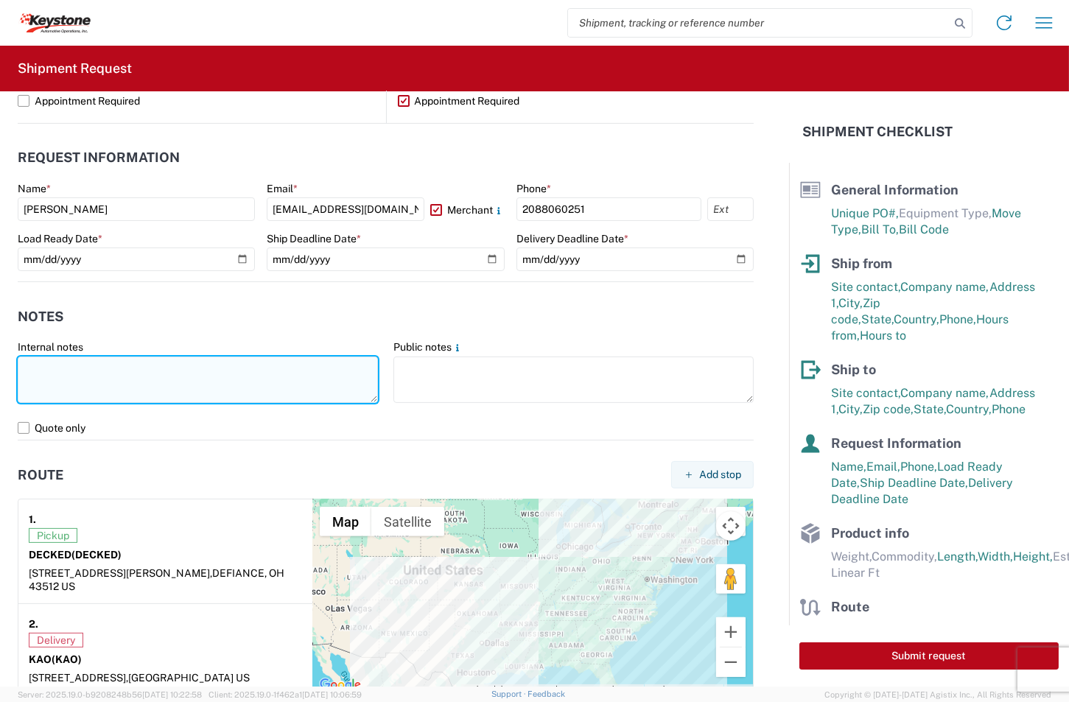
click at [156, 383] on textarea at bounding box center [198, 380] width 360 height 46
paste textarea "851864 24 pallets will stack 4 high. Dims - 10 @ 281 lbs each - 39 x 68 x 24 ea…"
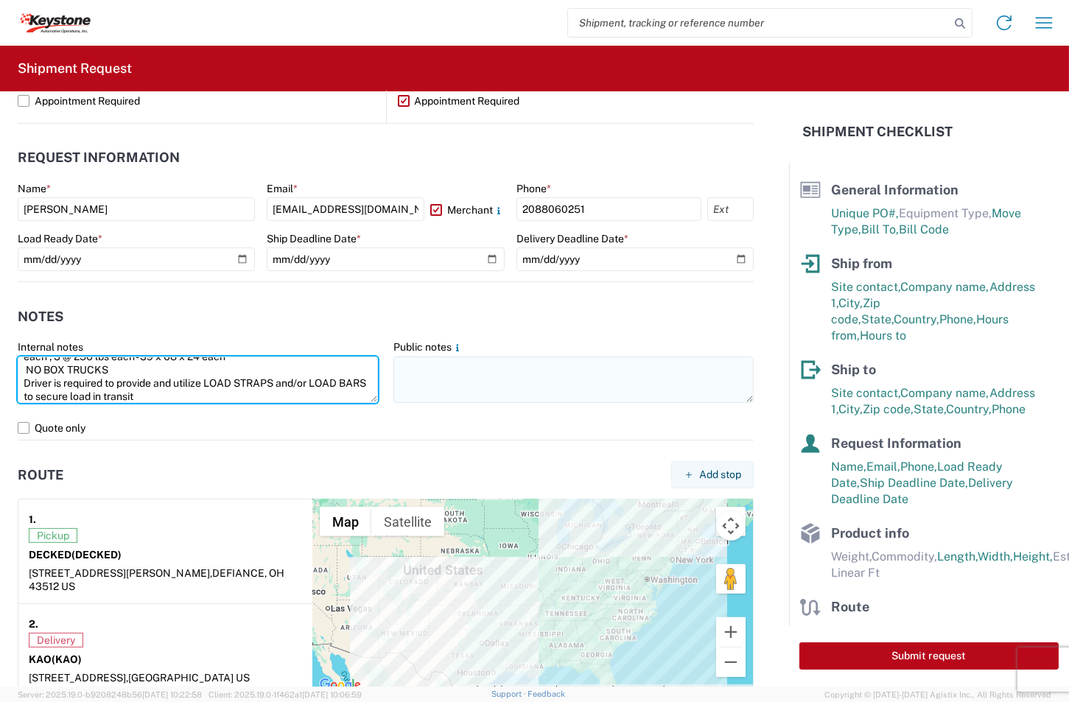
type textarea "851864 24 pallets will stack 4 high. Dims - 10 @ 281 lbs each - 39 x 68 x 24 ea…"
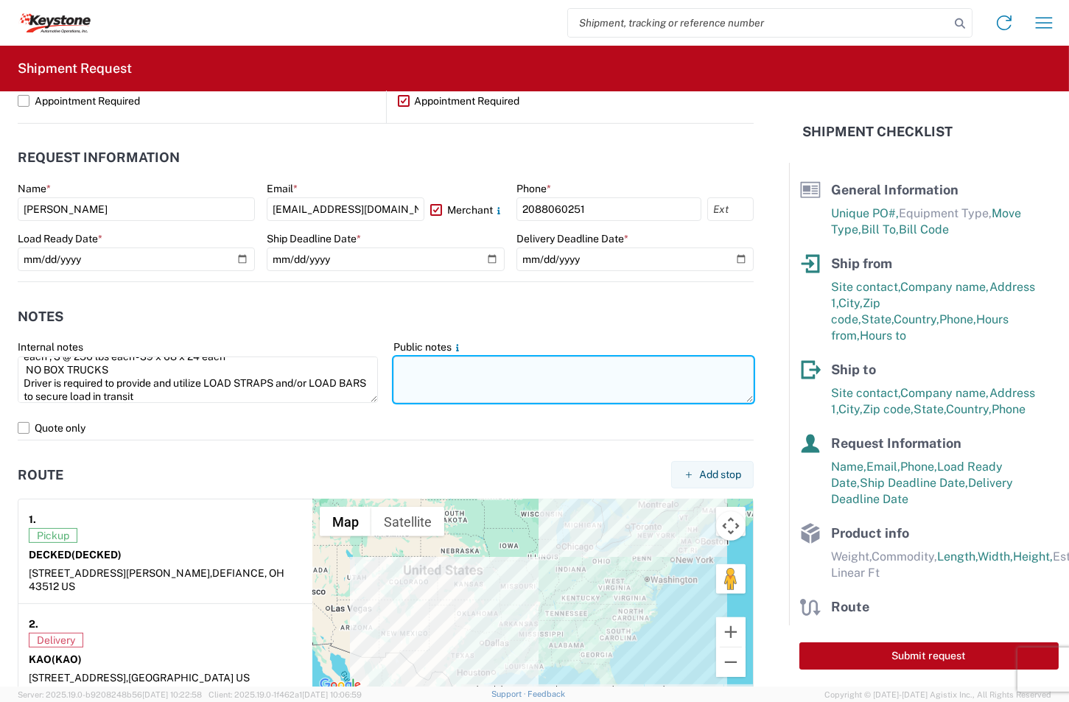
click at [466, 376] on textarea at bounding box center [574, 380] width 360 height 46
paste textarea "851864 24 pallets will stack 4 high. Dims - 10 @ 281 lbs each - 39 x 68 x 24 ea…"
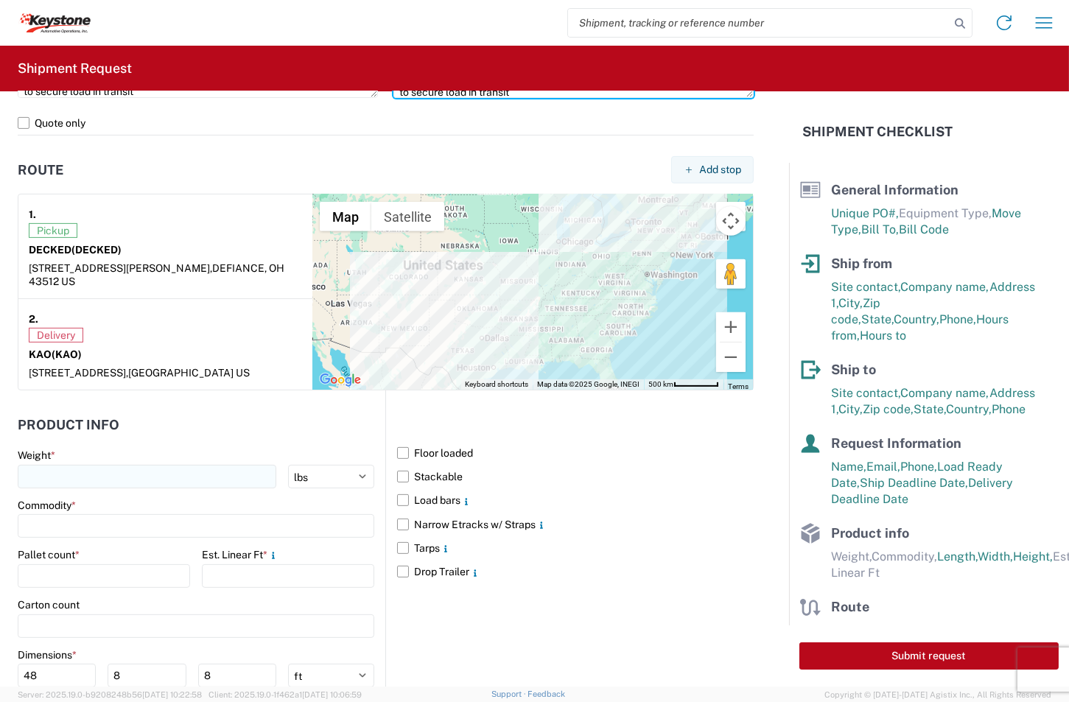
scroll to position [1082, 0]
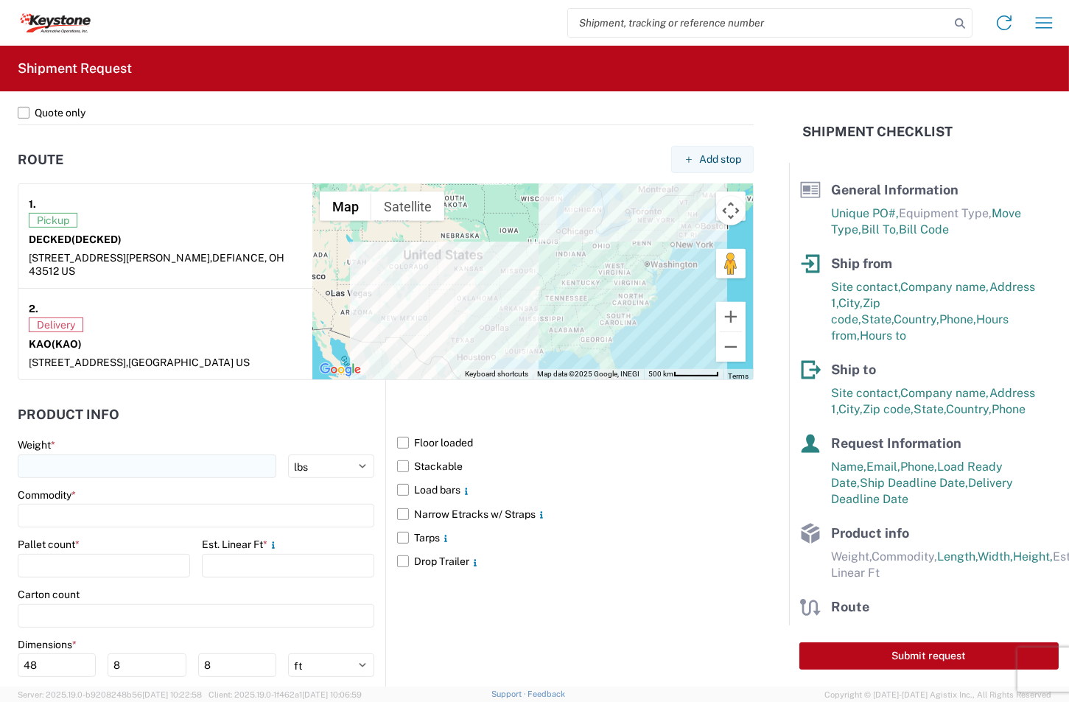
type textarea "851864 24 pallets will stack 4 high. Dims - 10 @ 281 lbs each - 39 x 68 x 24 ea…"
click at [158, 455] on input "number" at bounding box center [147, 467] width 259 height 24
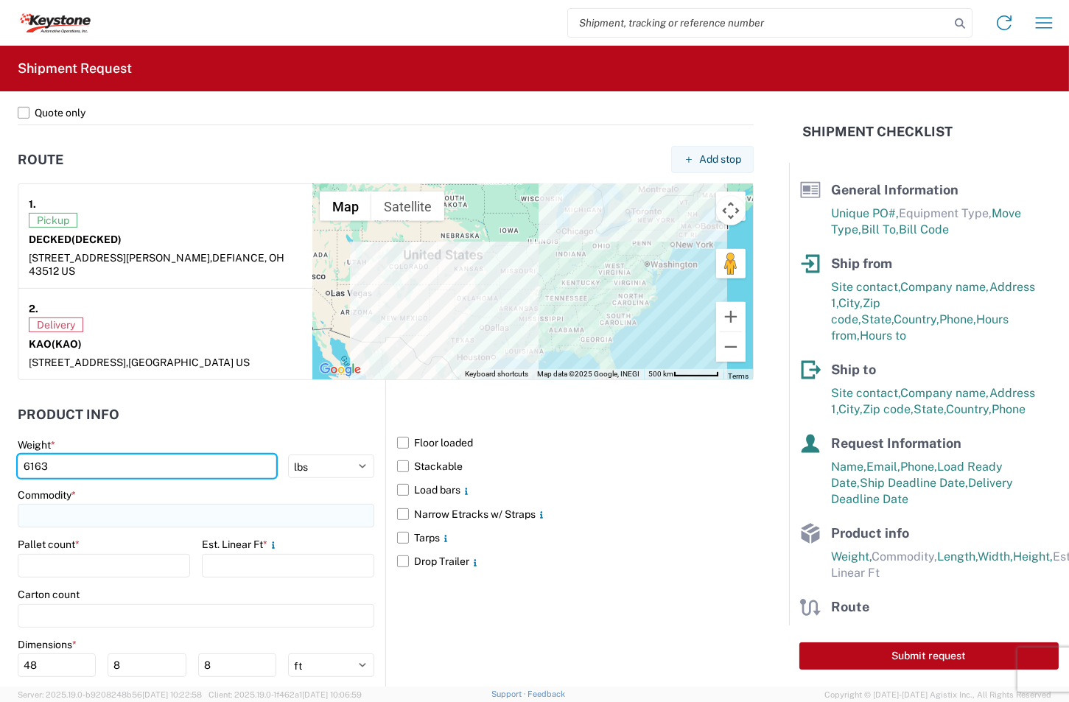
type input "6163"
click at [150, 504] on input at bounding box center [196, 516] width 357 height 24
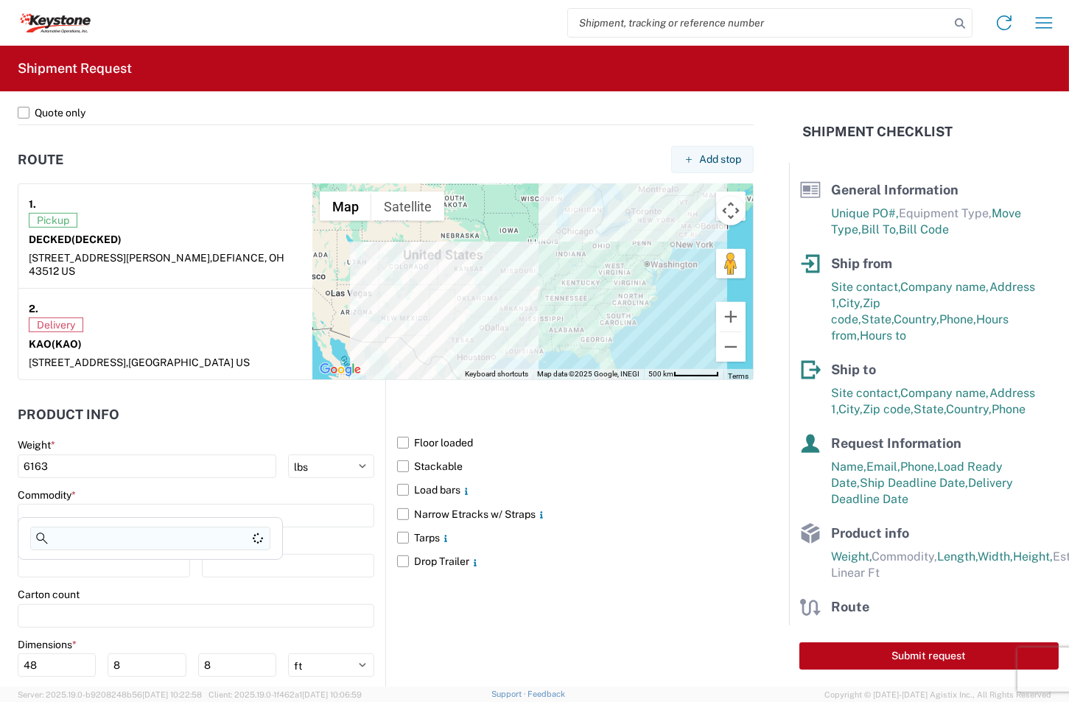
click at [109, 534] on input at bounding box center [150, 539] width 240 height 24
type input "general"
click at [118, 571] on div "General Auto Parts (dry)" at bounding box center [150, 568] width 258 height 24
type input "General Auto Parts (dry)"
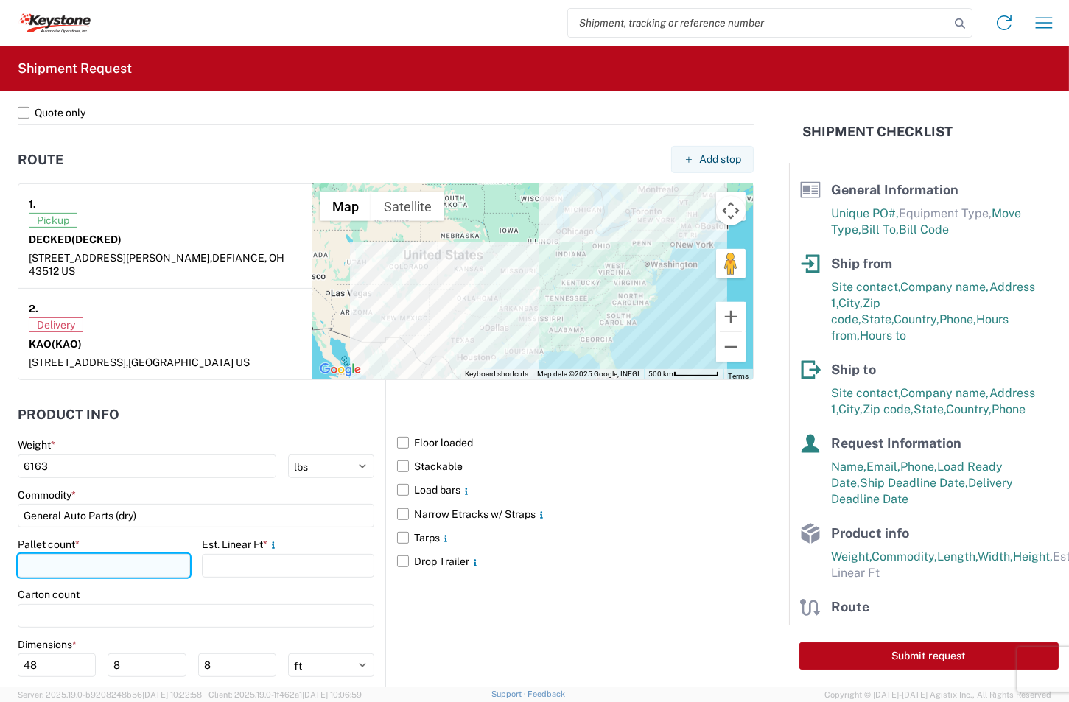
click at [108, 560] on input "number" at bounding box center [104, 566] width 172 height 24
type input "24"
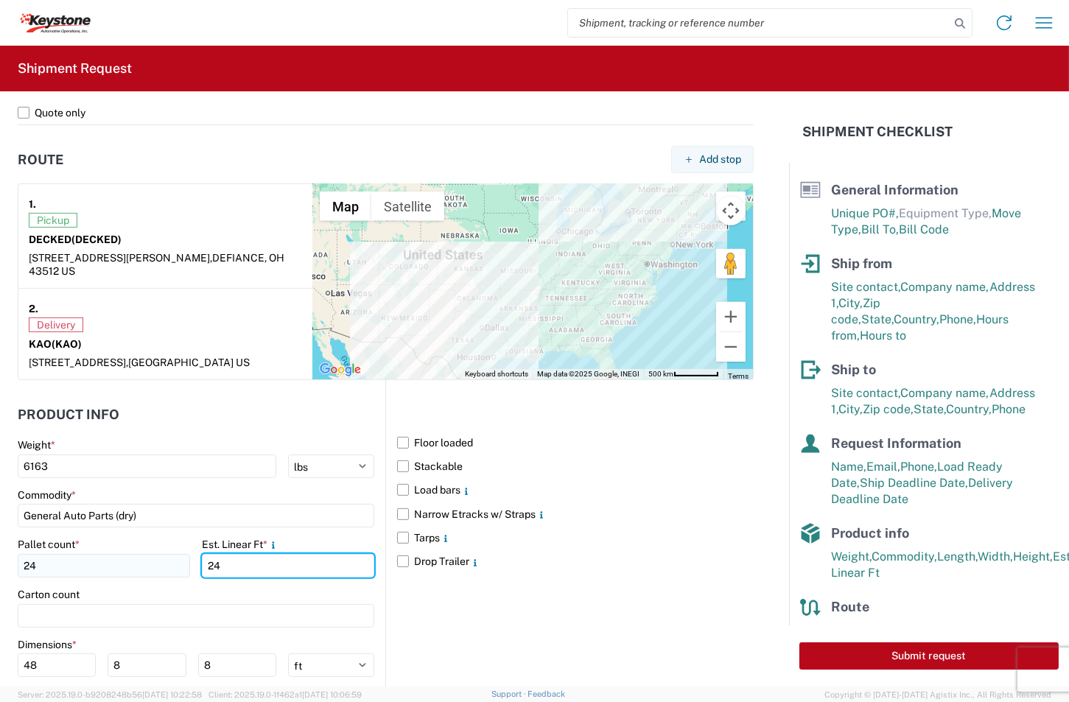
type input "24"
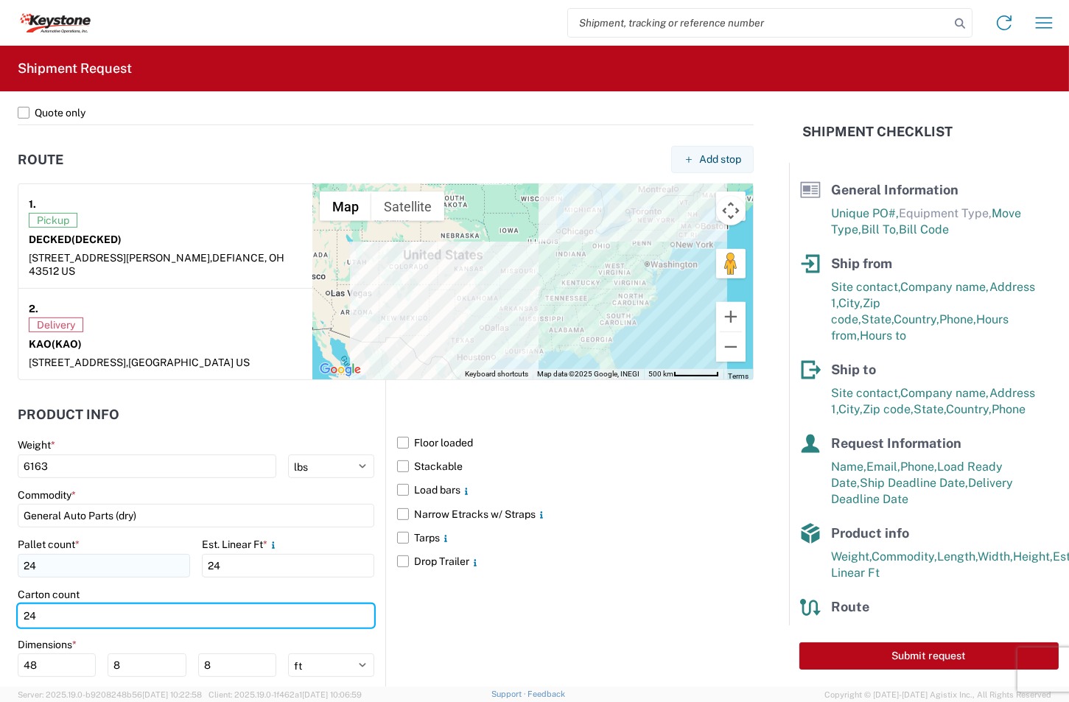
type input "24"
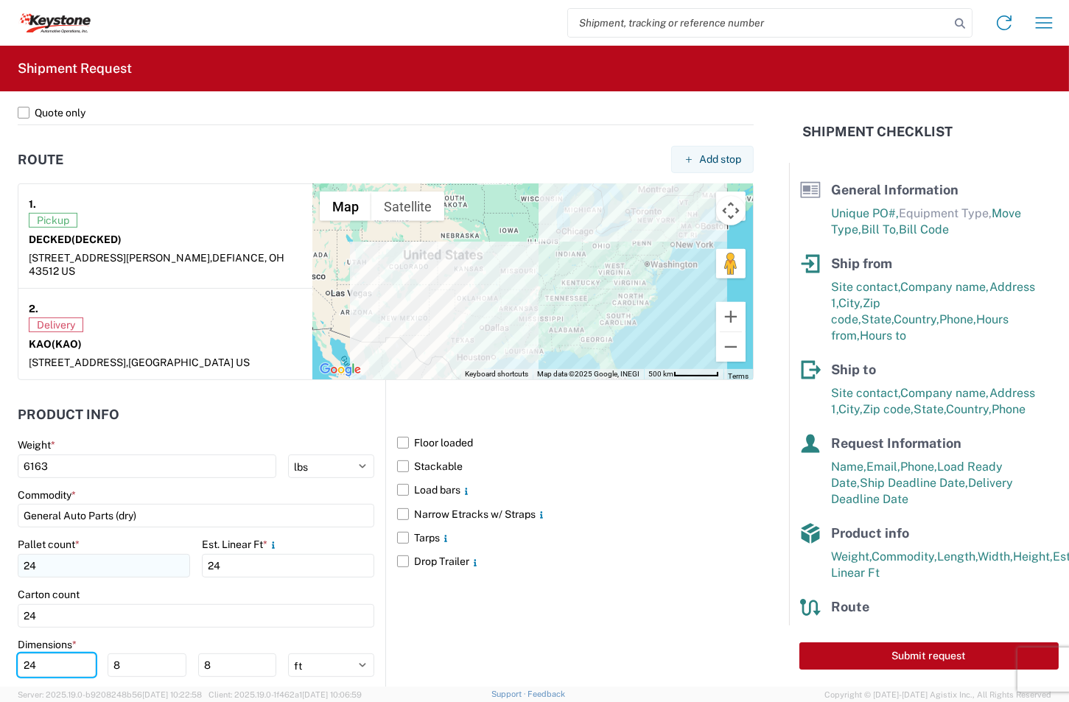
type input "24"
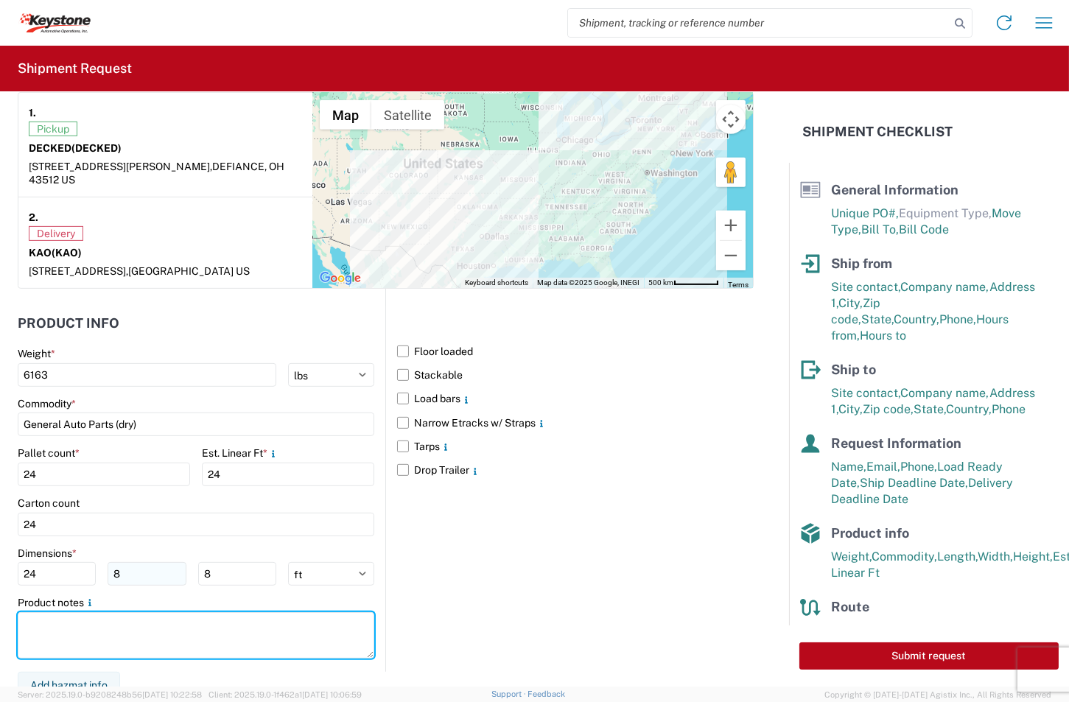
paste textarea "851864 24 pallets will stack 4 high. Dims - 10 @ 281 lbs each - 39 x 68 x 24 ea…"
type textarea "851864 24 pallets will stack 4 high. Dims - 10 @ 281 lbs each - 39 x 68 x 24 ea…"
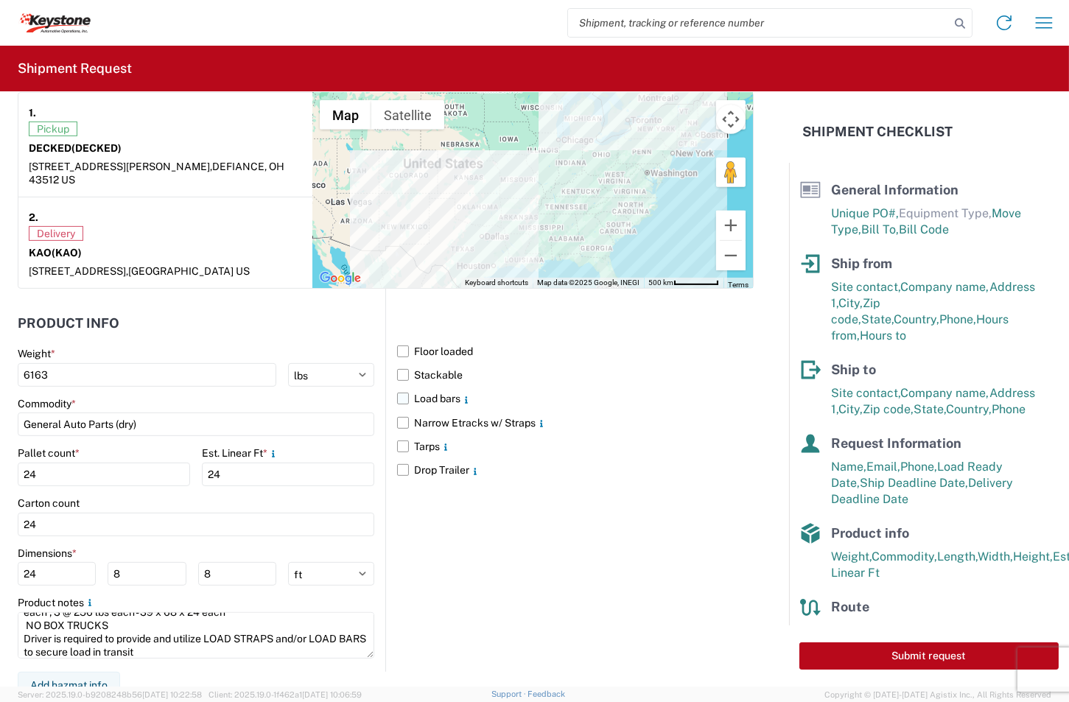
click at [401, 387] on label "Load bars" at bounding box center [575, 399] width 357 height 24
click at [0, 0] on input "Load bars" at bounding box center [0, 0] width 0 height 0
click at [528, 512] on div "Floor loaded Stackable Load bars Narrow Etracks w/ Straps Tarps Drop Trailer" at bounding box center [569, 480] width 368 height 383
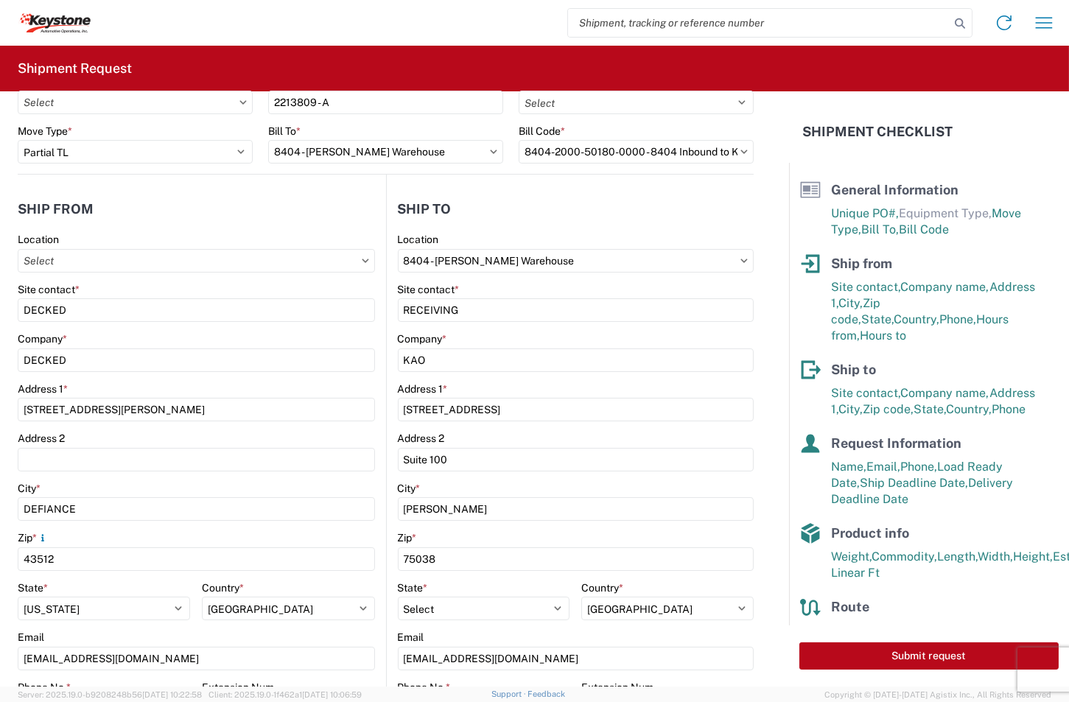
scroll to position [0, 0]
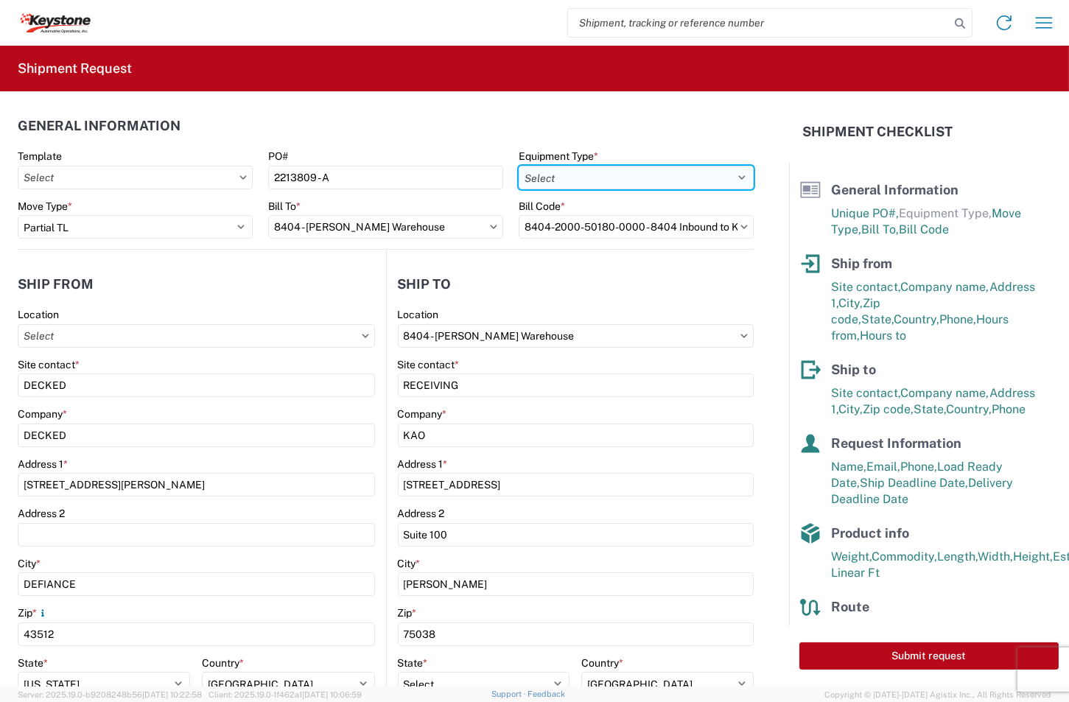
click at [635, 175] on select "Select 53’ Dry Van Flatbed Dropdeck (van) Lowboy (flatbed) Rail" at bounding box center [636, 178] width 235 height 24
select select "STDV"
click at [519, 166] on select "Select 53’ Dry Van Flatbed Dropdeck (van) Lowboy (flatbed) Rail" at bounding box center [636, 178] width 235 height 24
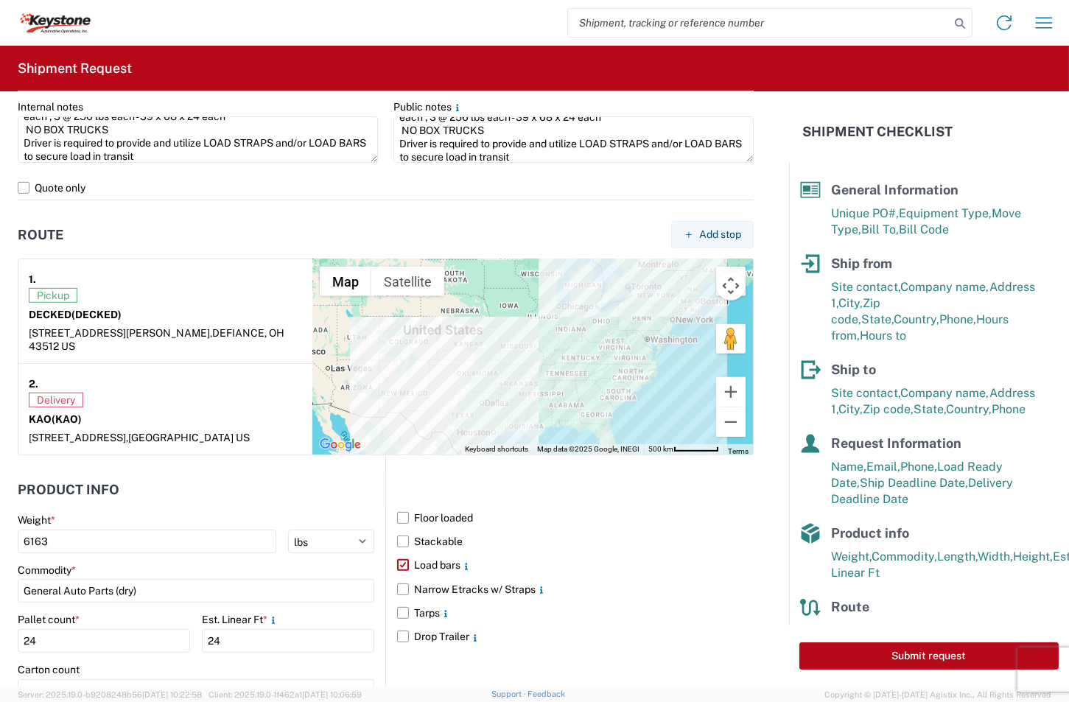
scroll to position [1010, 0]
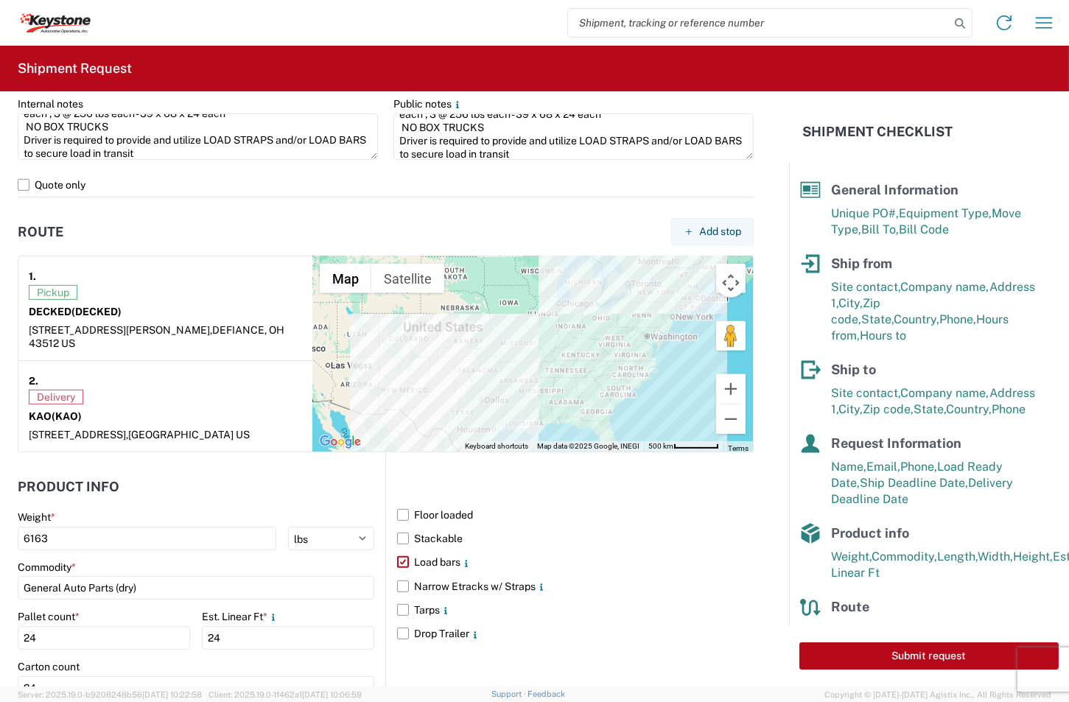
click at [772, 616] on form "General Information Template PO# 2213809 - A Equipment Type * Select 53’ Dry Va…" at bounding box center [394, 388] width 789 height 595
click at [893, 668] on button "Submit request" at bounding box center [929, 656] width 259 height 27
select select "US"
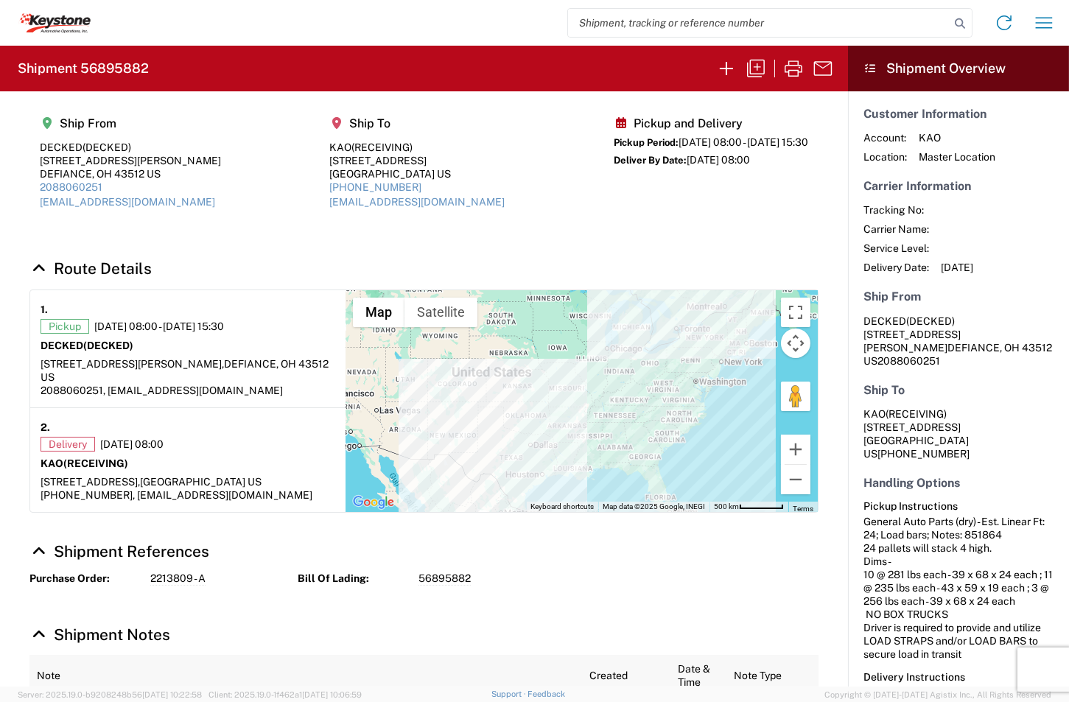
click at [119, 66] on h2 "Shipment 56895882" at bounding box center [83, 69] width 131 height 18
copy h2 "56895882"
